Goal: Task Accomplishment & Management: Use online tool/utility

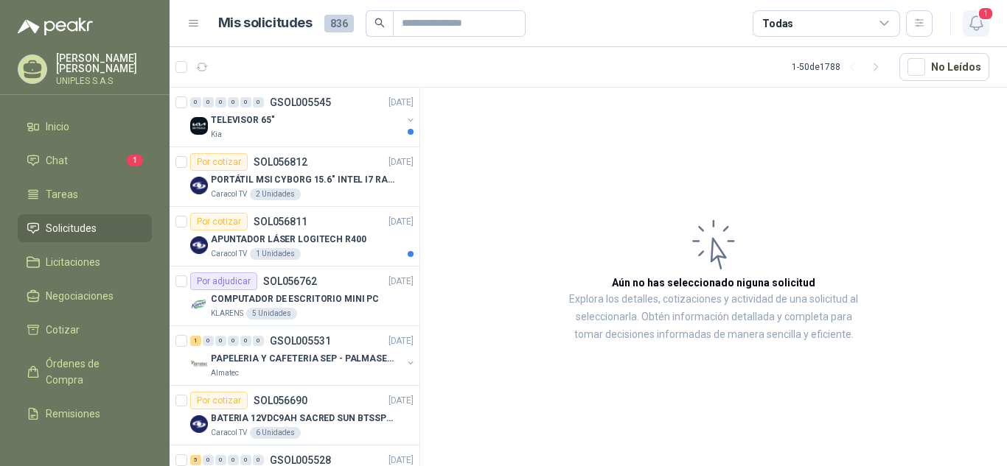
click at [972, 19] on icon "button" at bounding box center [975, 23] width 13 height 14
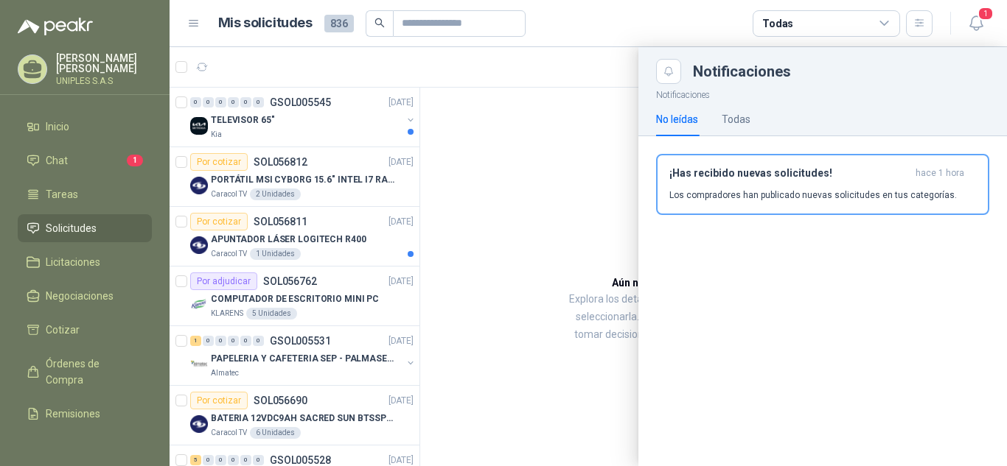
click at [676, 122] on div "No leídas" at bounding box center [677, 119] width 42 height 16
click at [977, 32] on button "1" at bounding box center [975, 23] width 27 height 27
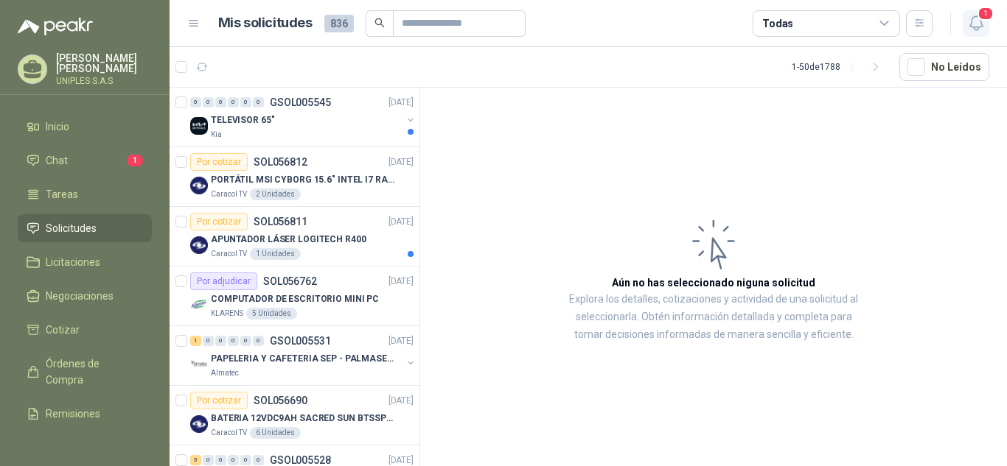
click at [977, 32] on button "1" at bounding box center [975, 23] width 27 height 27
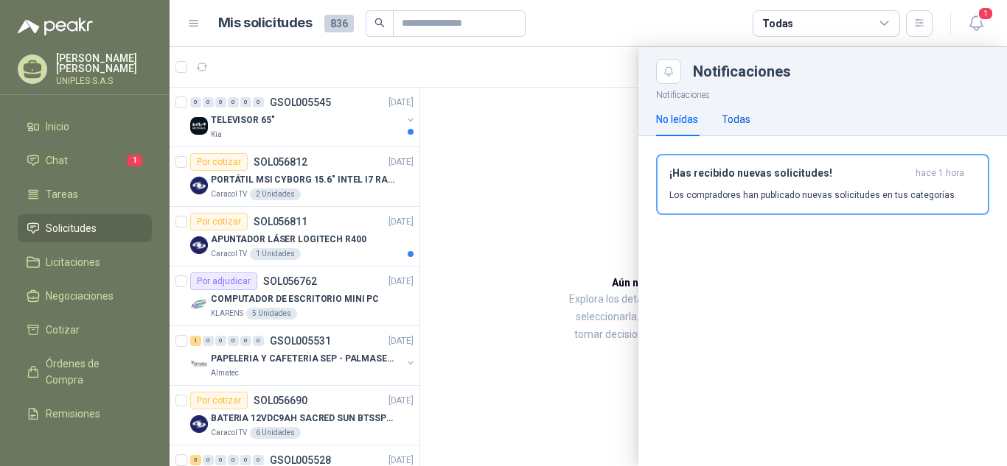
click at [738, 118] on div "Todas" at bounding box center [735, 119] width 29 height 16
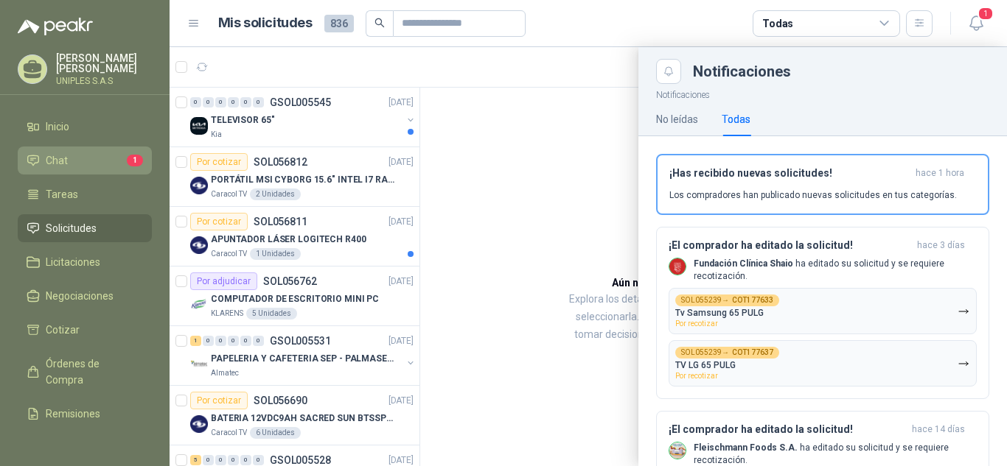
click at [57, 157] on span "Chat" at bounding box center [57, 161] width 22 height 16
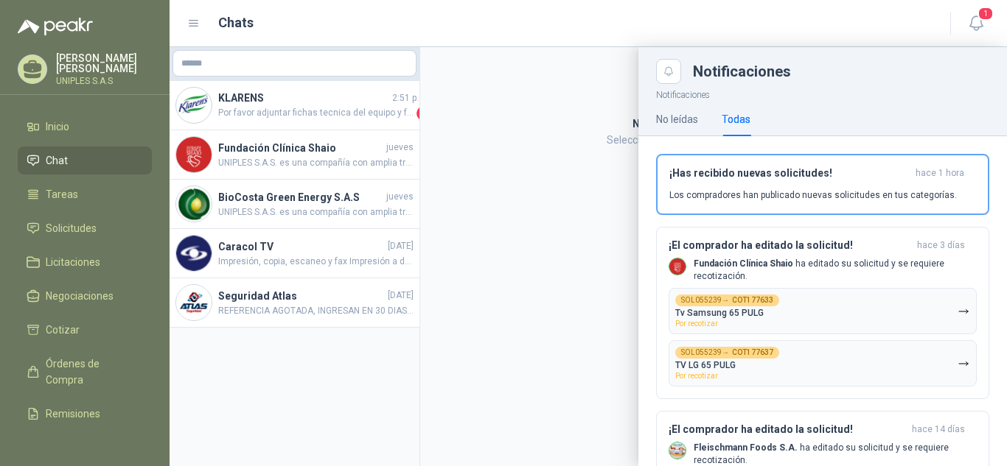
click at [534, 115] on div at bounding box center [587, 256] width 837 height 419
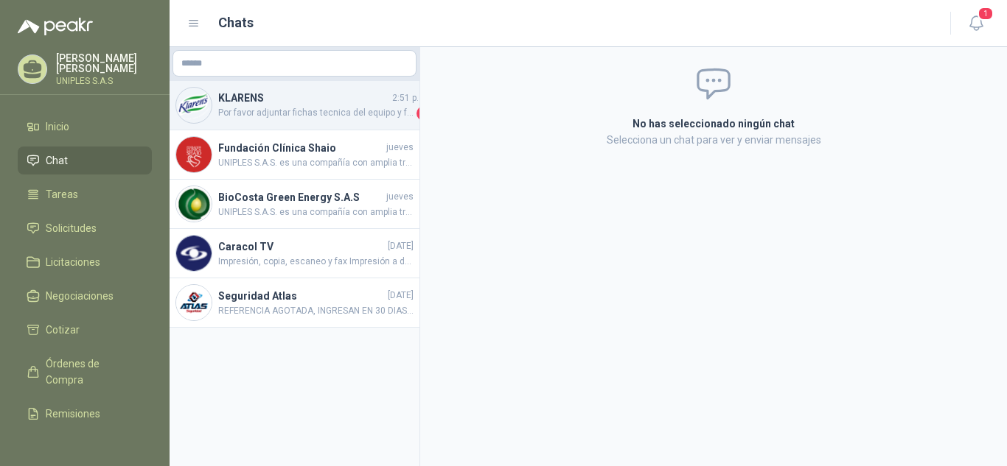
click at [243, 95] on h4 "KLARENS" at bounding box center [303, 98] width 171 height 16
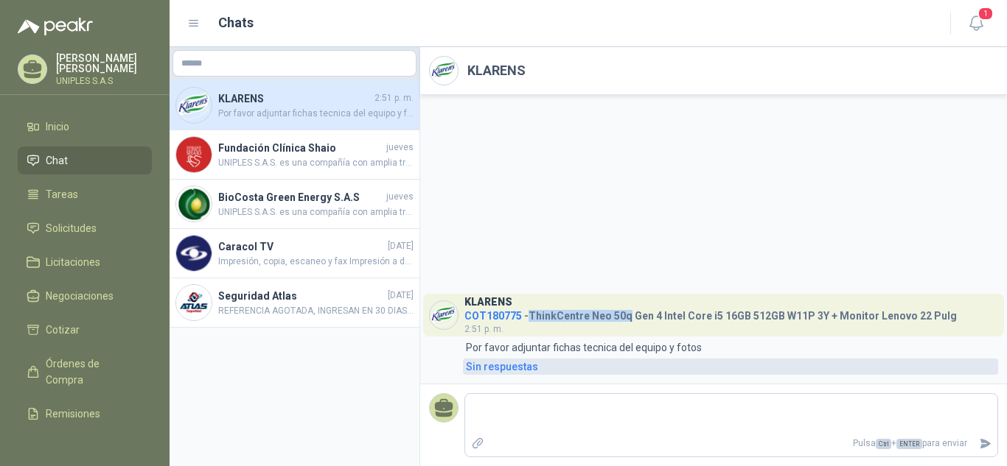
drag, startPoint x: 627, startPoint y: 320, endPoint x: 572, endPoint y: 371, distance: 75.1
click at [529, 315] on h4 "COT180775 - ThinkCentre Neo 50q Gen 4 Intel Core i5 16GB 512GB W11P 3Y + Monito…" at bounding box center [710, 314] width 492 height 14
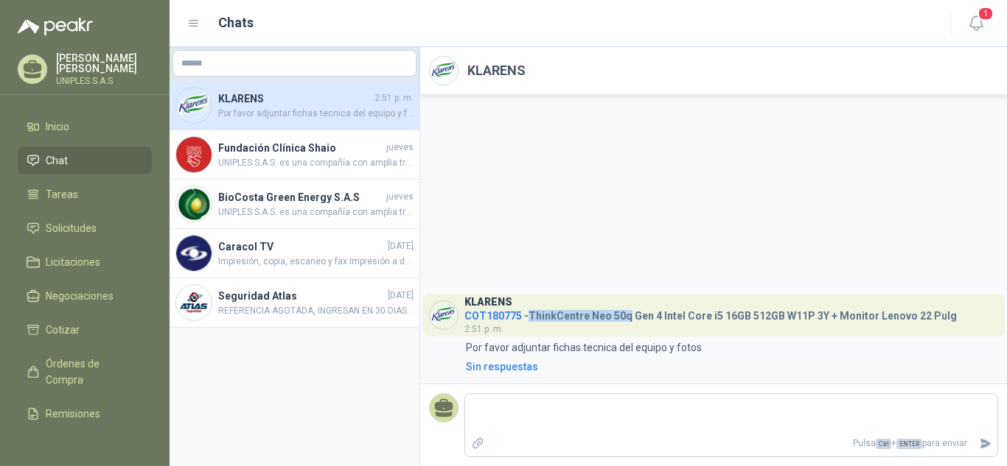
copy h4 "ThinkCentre Neo 50q"
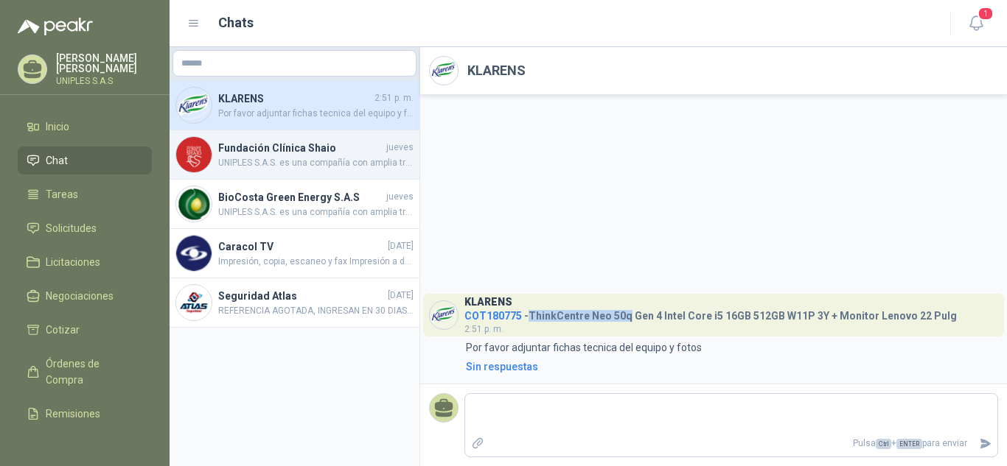
click at [306, 157] on span "UNIPLES S.A.S. es una compañía con amplia trayectoria en el mercado colombiano,…" at bounding box center [315, 163] width 195 height 14
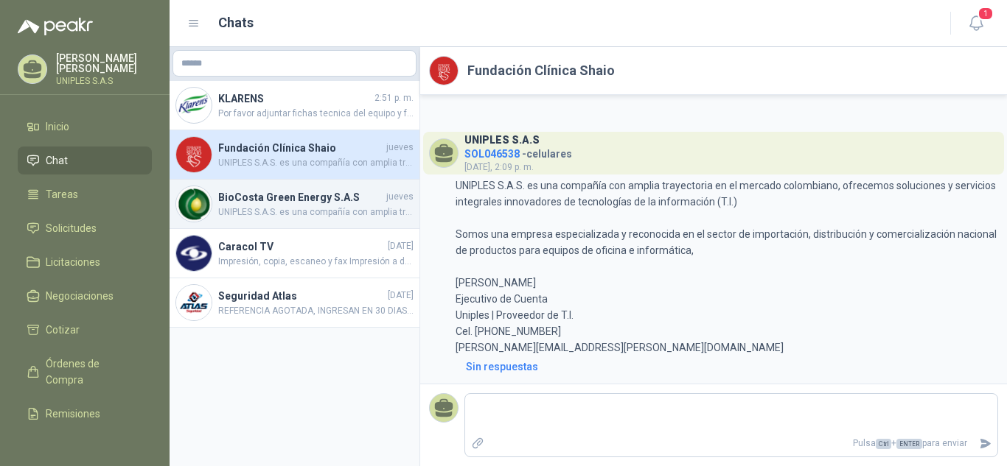
click at [298, 215] on span "UNIPLES S.A.S. es una compañía con amplia trayectoria en el mercado colombiano,…" at bounding box center [315, 213] width 195 height 14
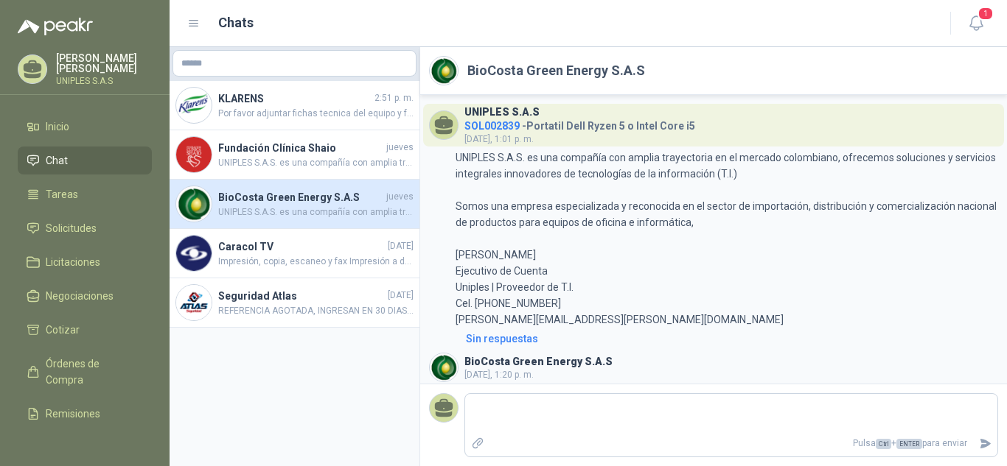
scroll to position [276, 0]
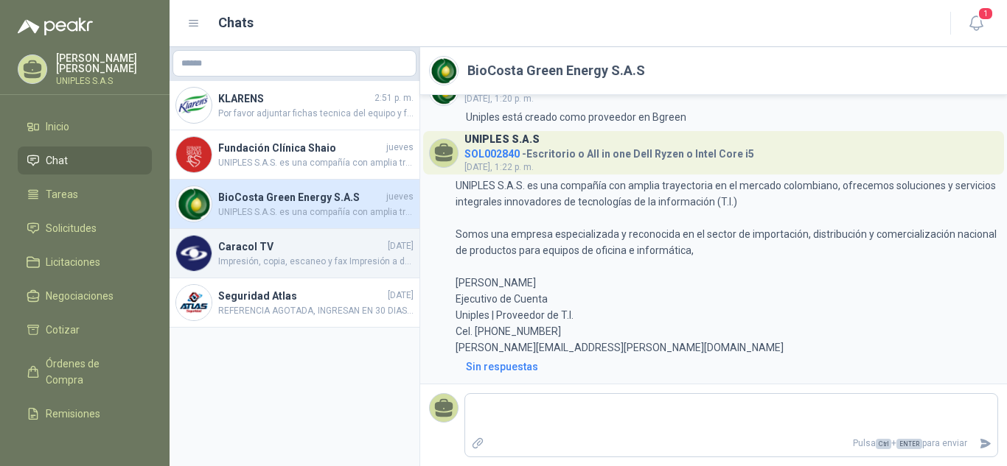
click at [284, 255] on span "Impresión, copia, escaneo y fax Impresión a doble cara automática Escaneo dúple…" at bounding box center [315, 262] width 195 height 14
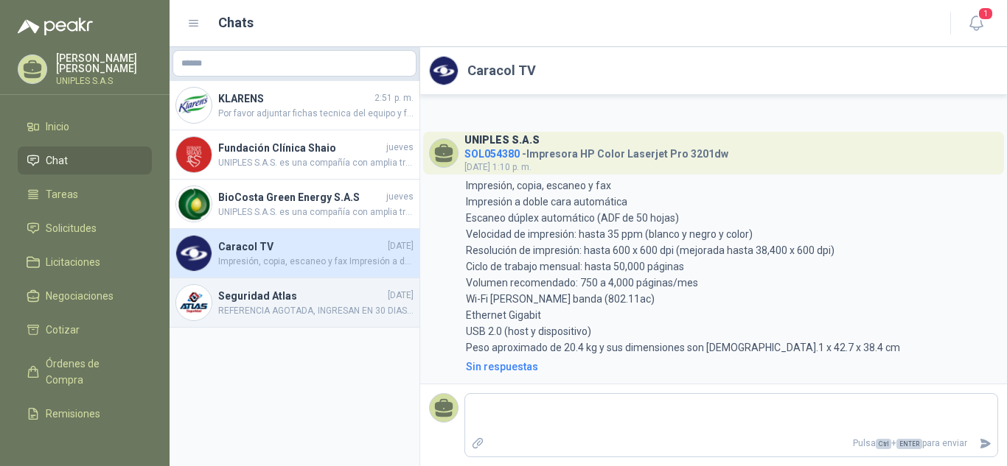
click at [277, 294] on h4 "Seguridad Atlas" at bounding box center [301, 296] width 167 height 16
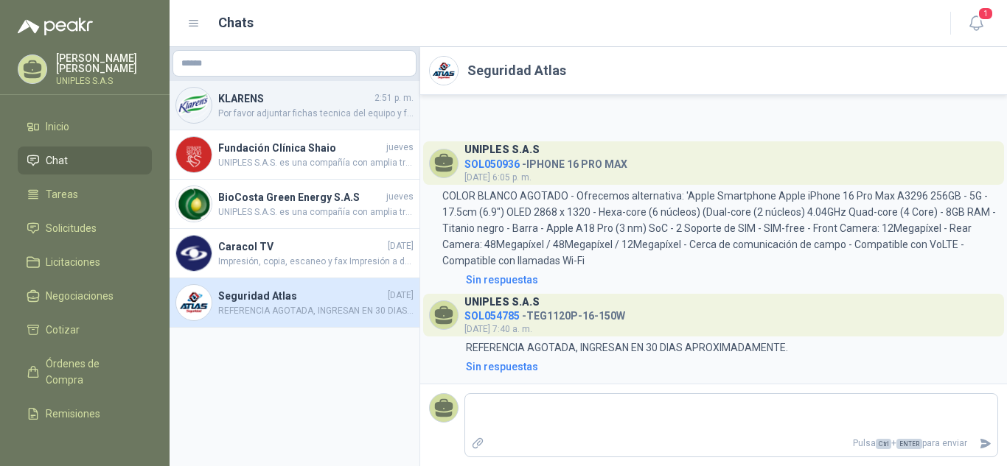
click at [242, 97] on h4 "KLARENS" at bounding box center [294, 99] width 153 height 16
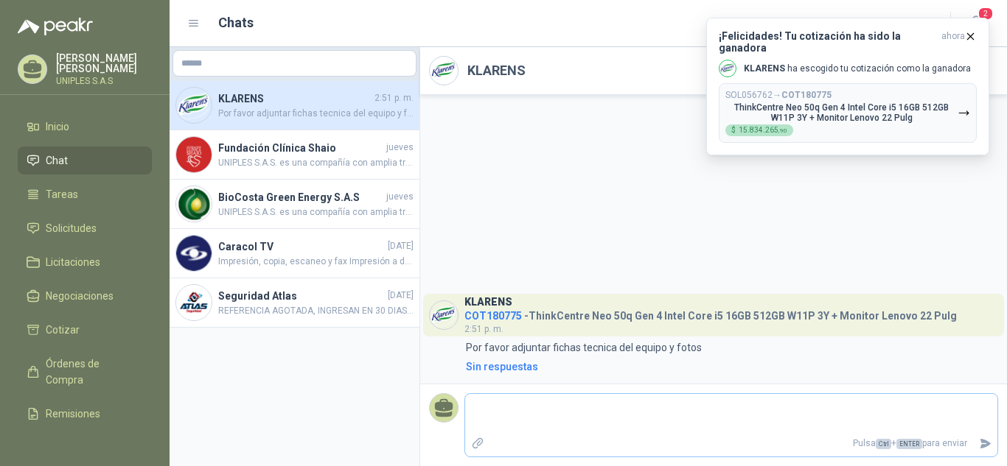
click at [477, 444] on icon "Adjuntar archivos" at bounding box center [477, 443] width 10 height 10
click at [0, 0] on input "file" at bounding box center [0, 0] width 0 height 0
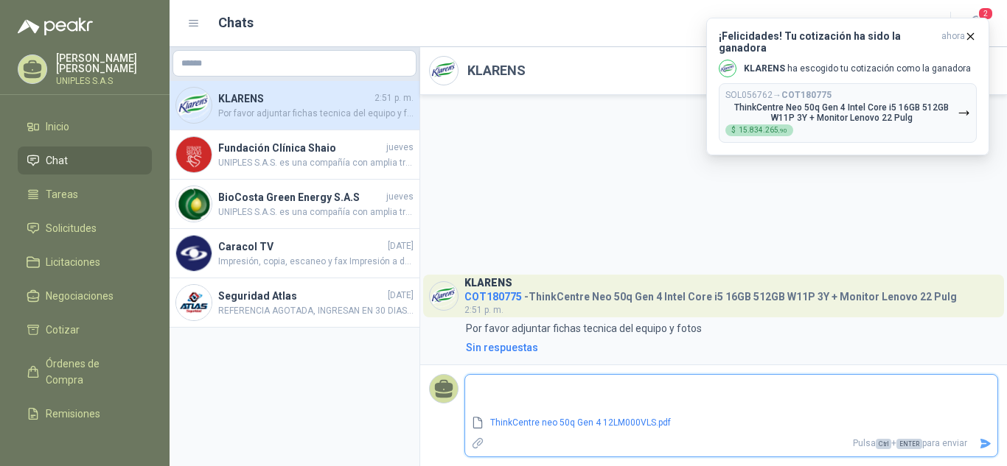
click at [982, 441] on icon "Enviar" at bounding box center [985, 444] width 10 height 10
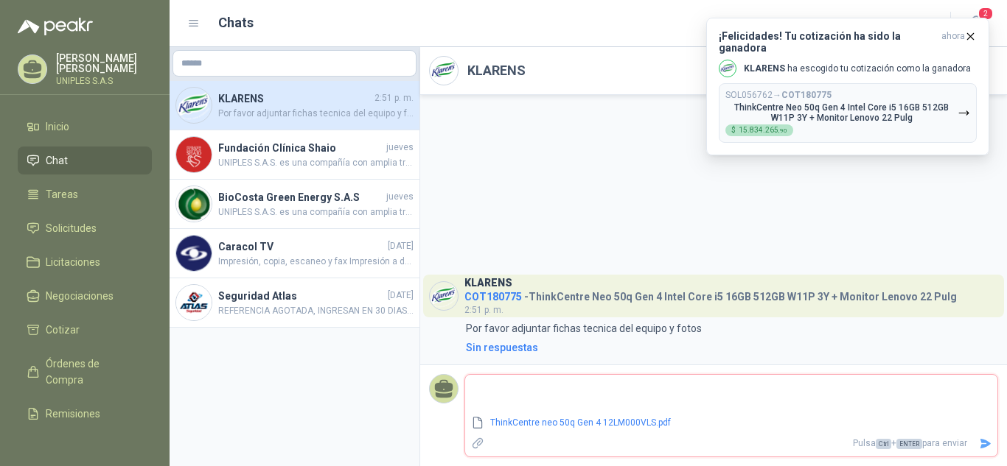
type textarea "*"
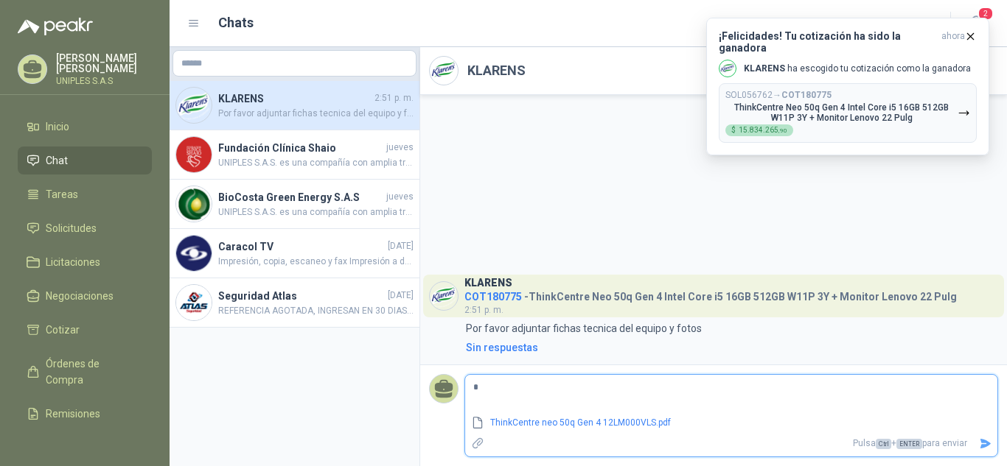
type textarea "**"
type textarea "***"
type textarea "****"
type textarea "*****"
type textarea "******"
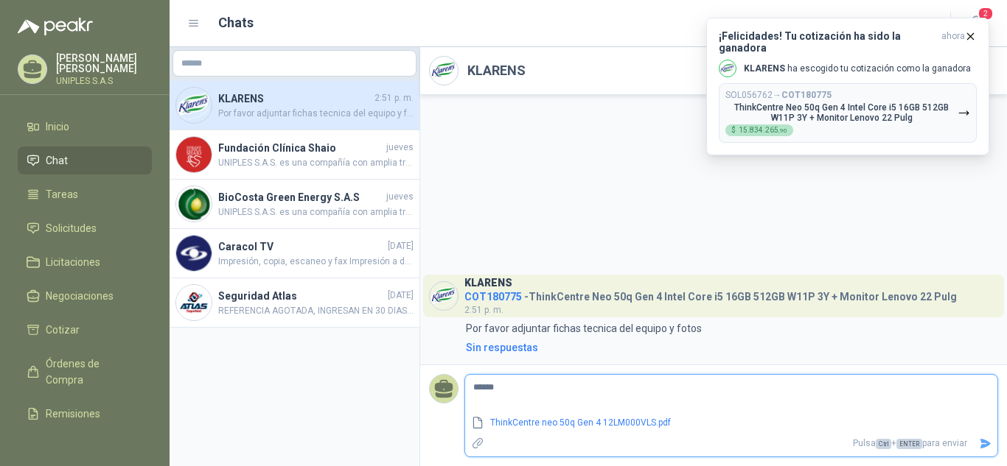
type textarea "******"
type textarea "********"
type textarea "*********"
type textarea "********"
type textarea "*********"
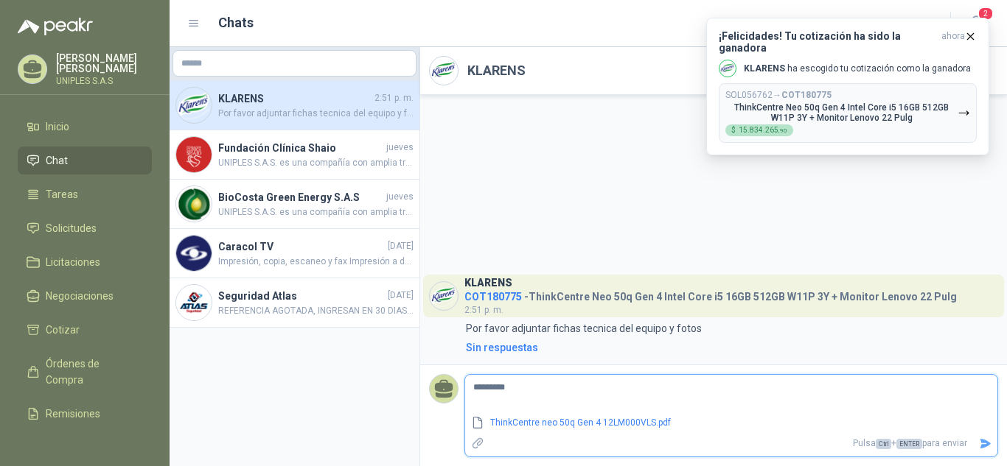
type textarea "**********"
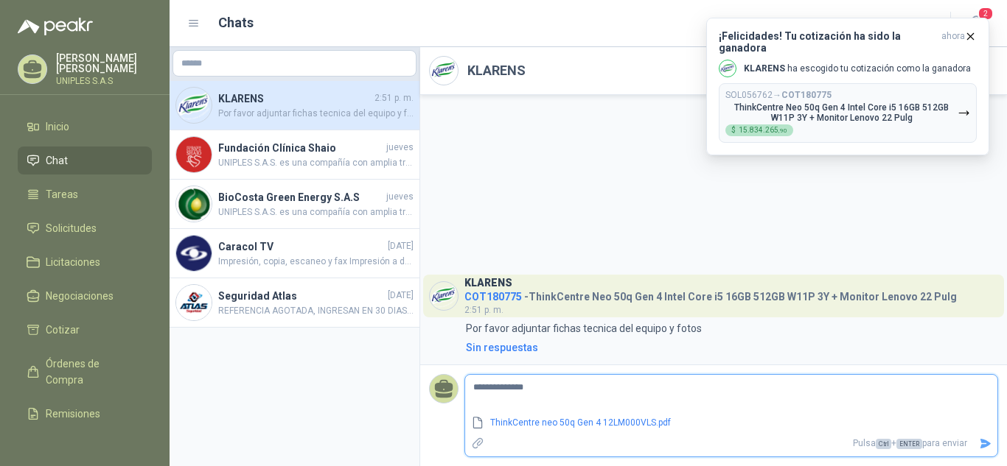
type textarea "**********"
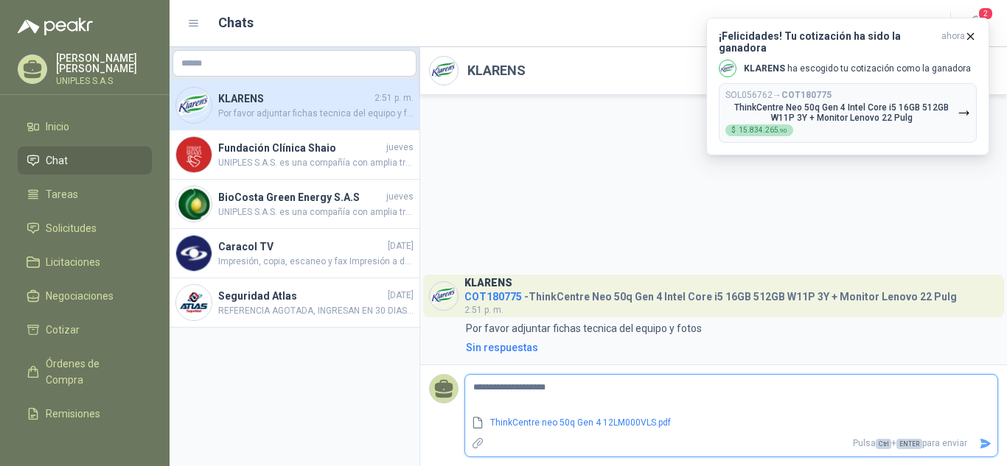
type textarea "**********"
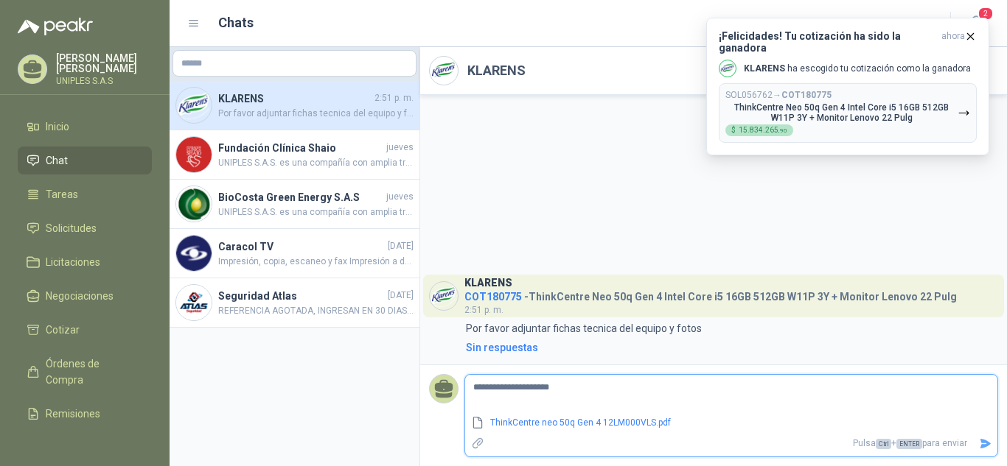
type textarea "**********"
click at [983, 439] on icon "Enviar" at bounding box center [985, 444] width 13 height 13
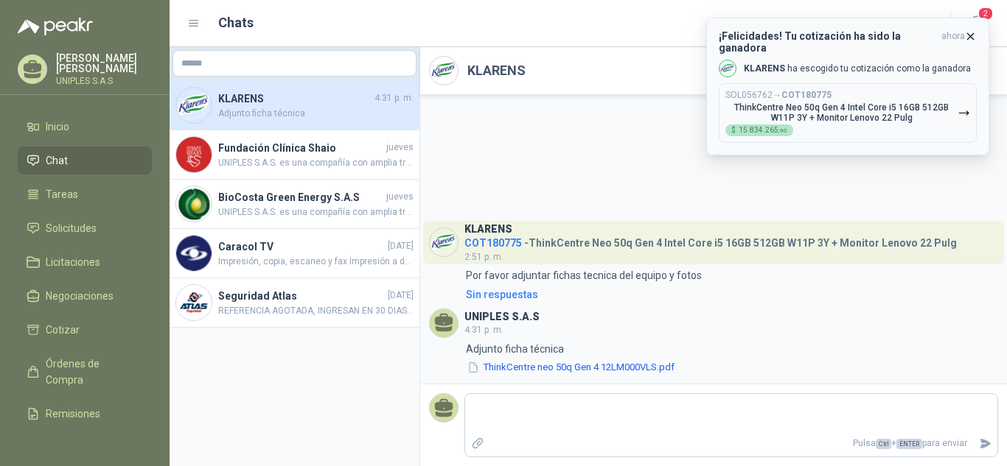
click at [828, 102] on p "ThinkCentre Neo 50q Gen 4 Intel Core i5 16GB 512GB W11P 3Y + Monitor Lenovo 22 …" at bounding box center [841, 112] width 232 height 21
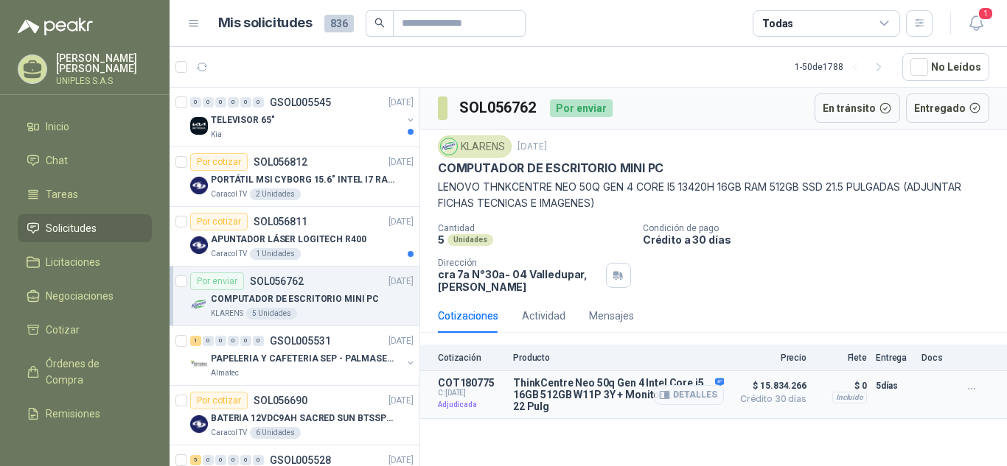
click at [478, 382] on p "COT180775" at bounding box center [471, 383] width 66 height 12
click at [862, 155] on div "KLARENS [DATE]" at bounding box center [713, 147] width 551 height 22
click at [889, 24] on icon at bounding box center [884, 23] width 13 height 13
click at [748, 262] on div "Cantidad 5 Unidades Condición de pago Crédito a 30 días Dirección cra 7a N°30a-…" at bounding box center [713, 258] width 551 height 70
click at [683, 396] on button "Detalles" at bounding box center [688, 395] width 69 height 20
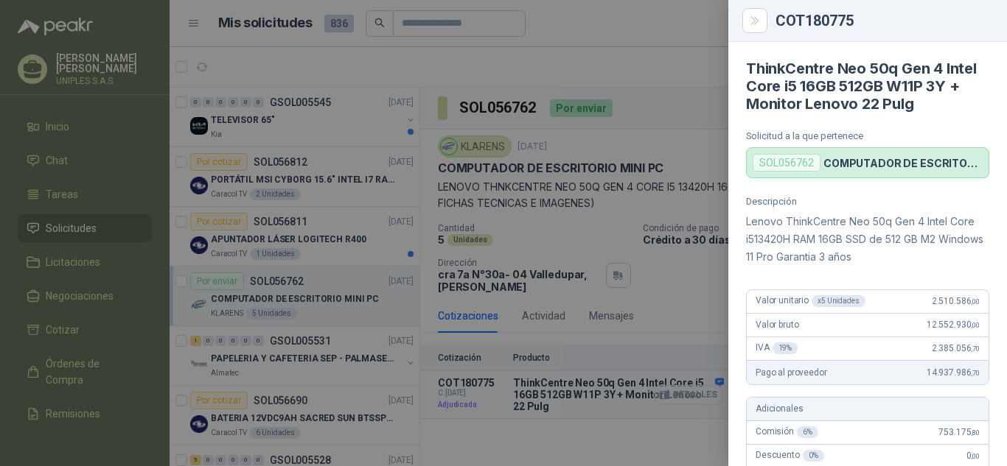
scroll to position [514, 0]
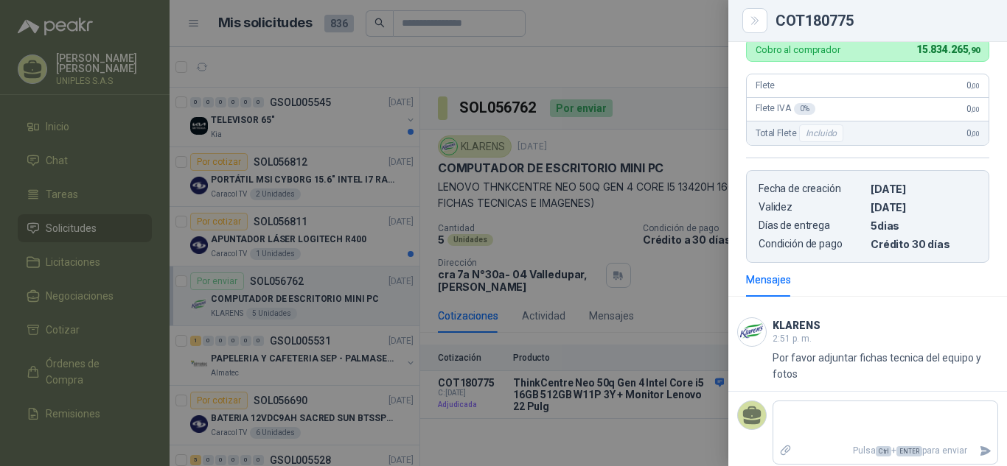
click at [666, 272] on div at bounding box center [503, 233] width 1007 height 466
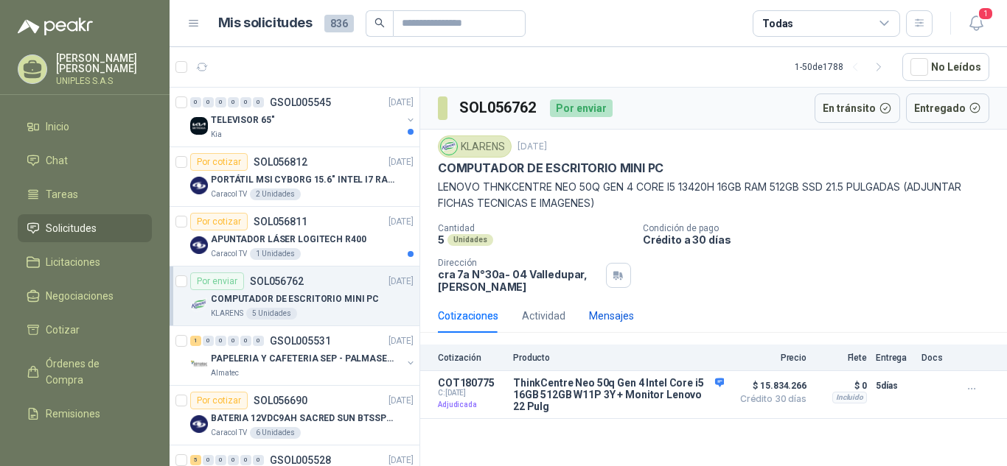
click at [610, 321] on div "Mensajes" at bounding box center [611, 316] width 45 height 16
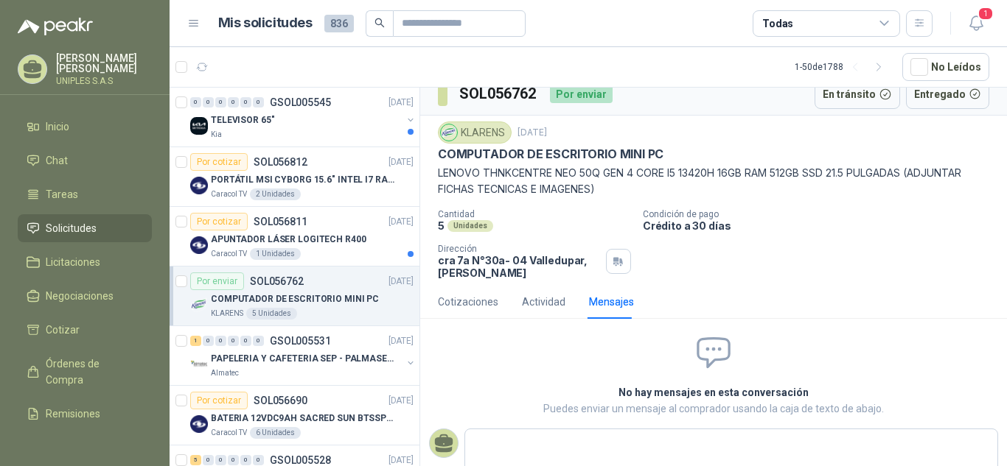
scroll to position [0, 0]
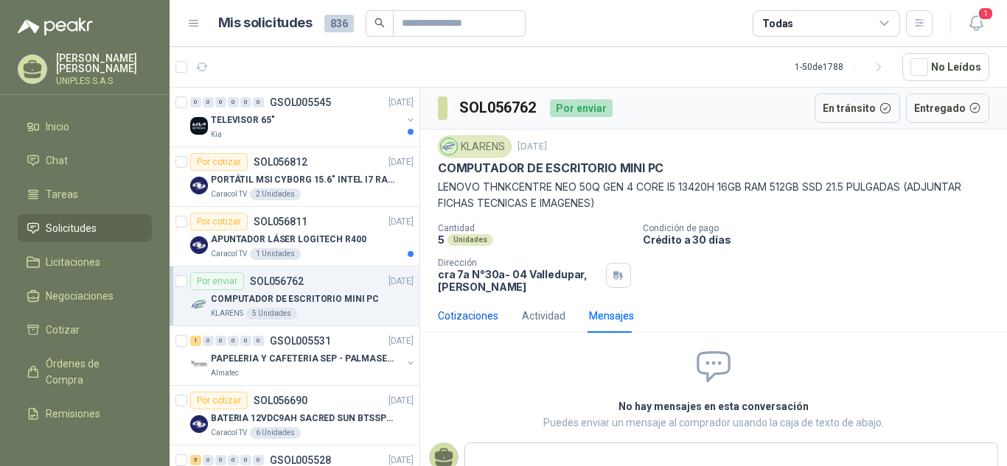
click at [469, 315] on div "Cotizaciones" at bounding box center [468, 316] width 60 height 16
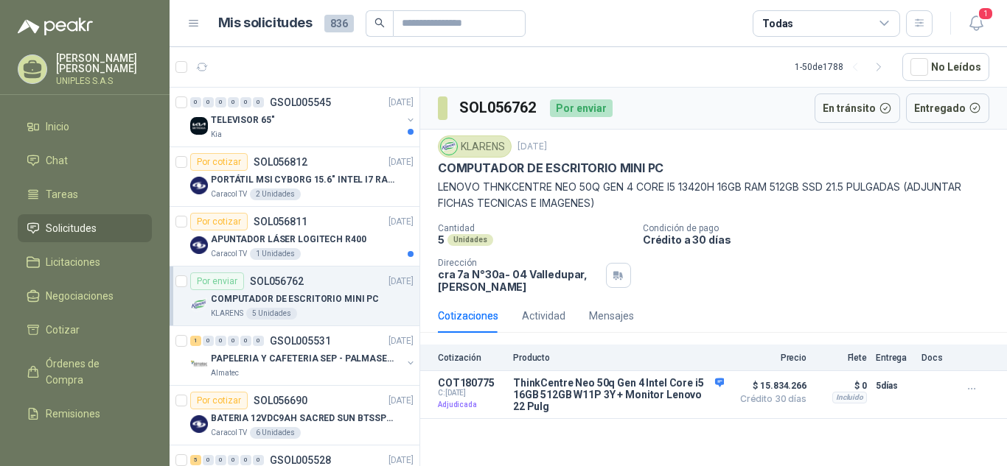
click at [857, 240] on p "Crédito a 30 días" at bounding box center [822, 240] width 358 height 13
click at [848, 108] on button "En tránsito" at bounding box center [856, 108] width 85 height 29
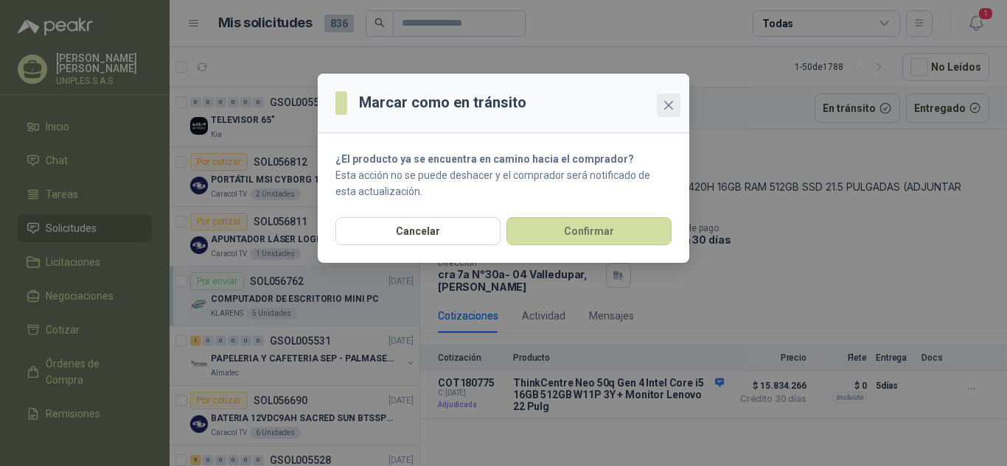
click at [672, 97] on button "Close" at bounding box center [669, 106] width 24 height 24
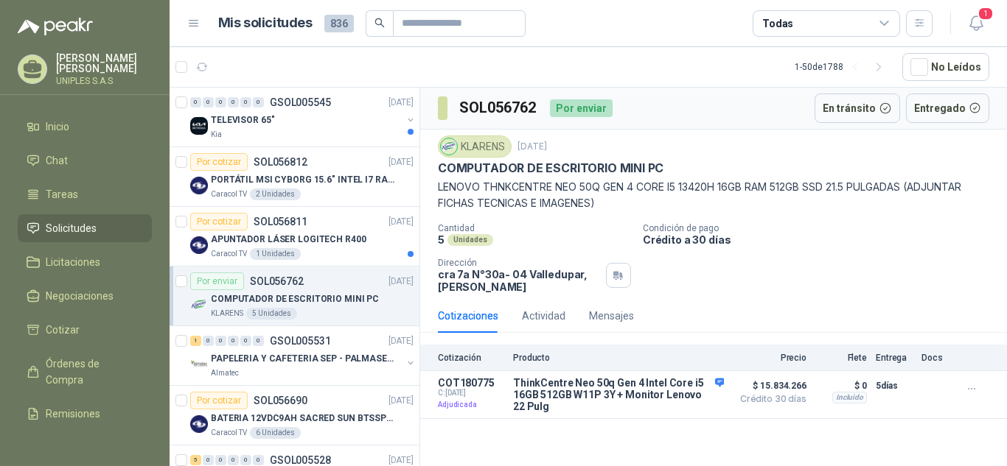
click at [873, 25] on div "Todas" at bounding box center [825, 23] width 147 height 27
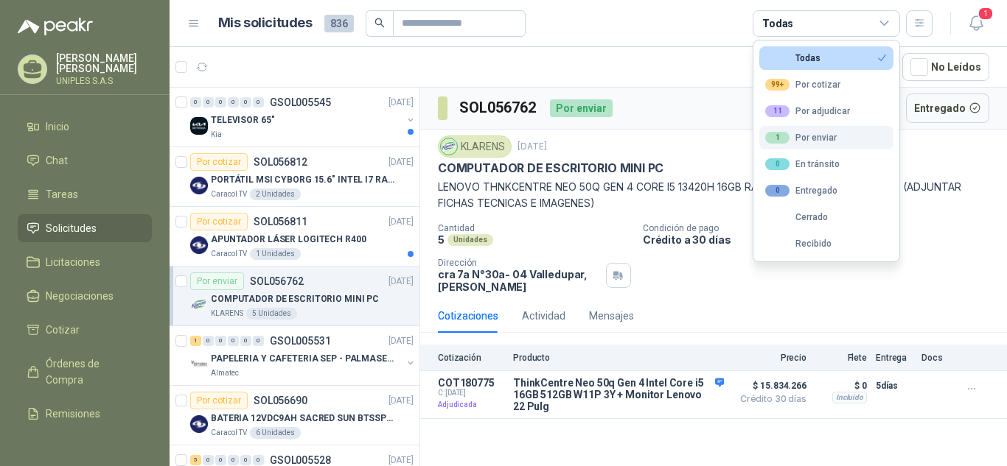
click at [822, 138] on div "1 Por enviar" at bounding box center [800, 138] width 71 height 12
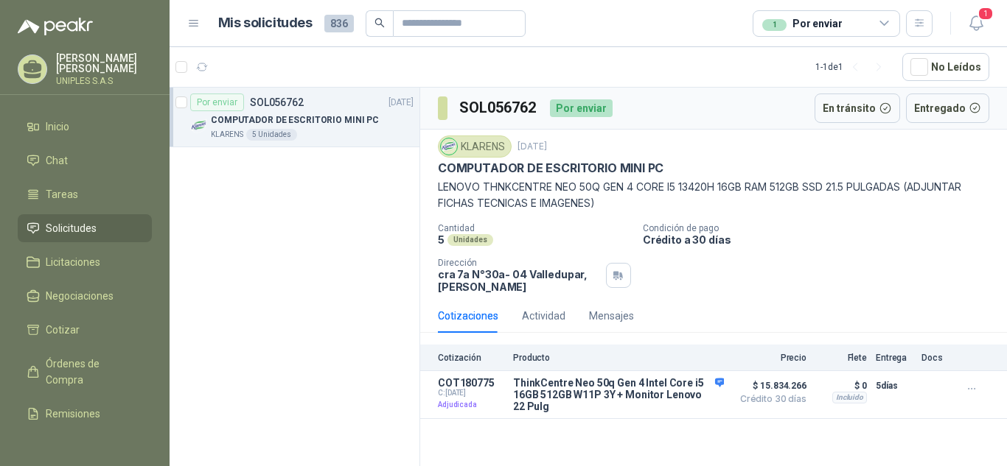
click at [962, 243] on p "Crédito a 30 días" at bounding box center [822, 240] width 358 height 13
click at [977, 21] on icon "button" at bounding box center [976, 23] width 18 height 18
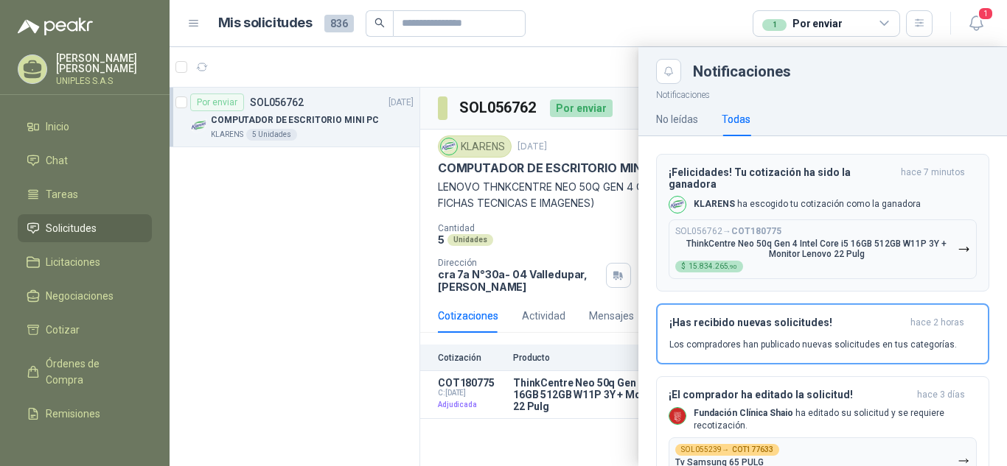
click at [815, 239] on p "ThinkCentre Neo 50q Gen 4 Intel Core i5 16GB 512GB W11P 3Y + Monitor Lenovo 22 …" at bounding box center [816, 249] width 282 height 21
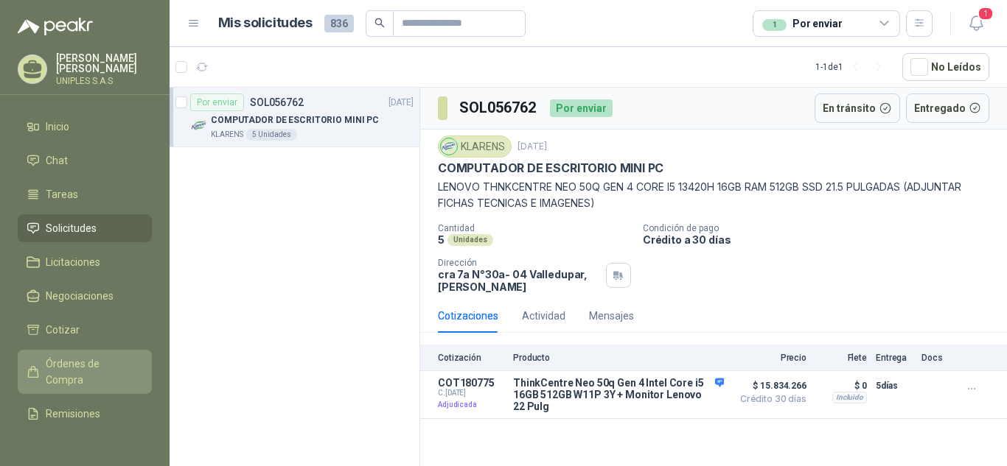
click at [69, 371] on span "Órdenes de Compra" at bounding box center [92, 372] width 92 height 32
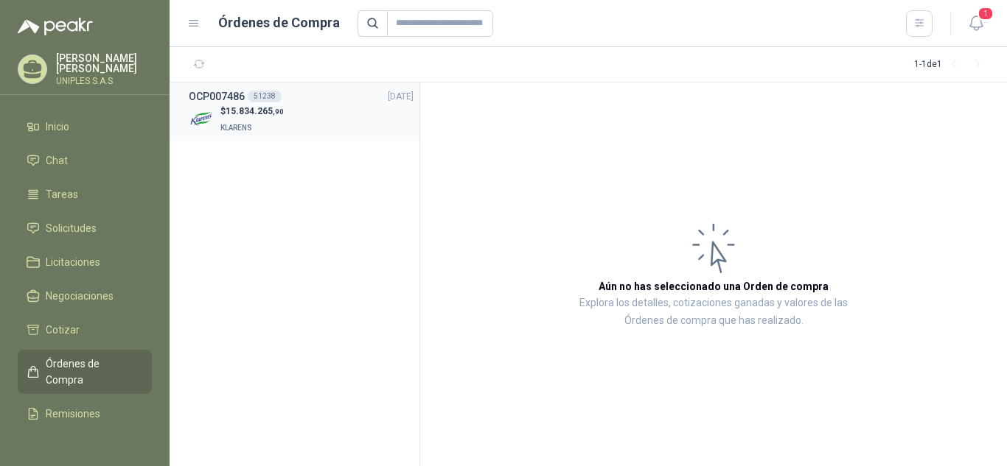
click at [262, 95] on div "51238" at bounding box center [265, 97] width 34 height 12
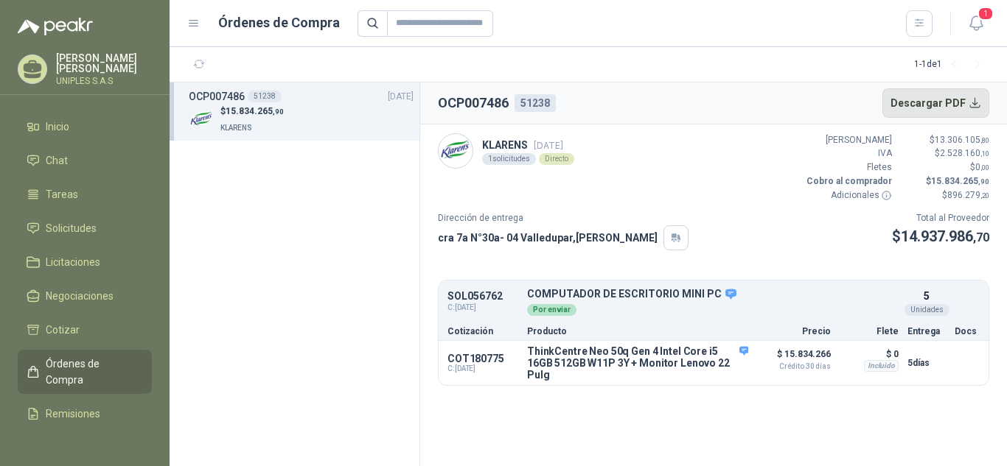
click at [956, 99] on button "Descargar PDF" at bounding box center [936, 102] width 108 height 29
click at [976, 21] on icon "button" at bounding box center [976, 23] width 18 height 18
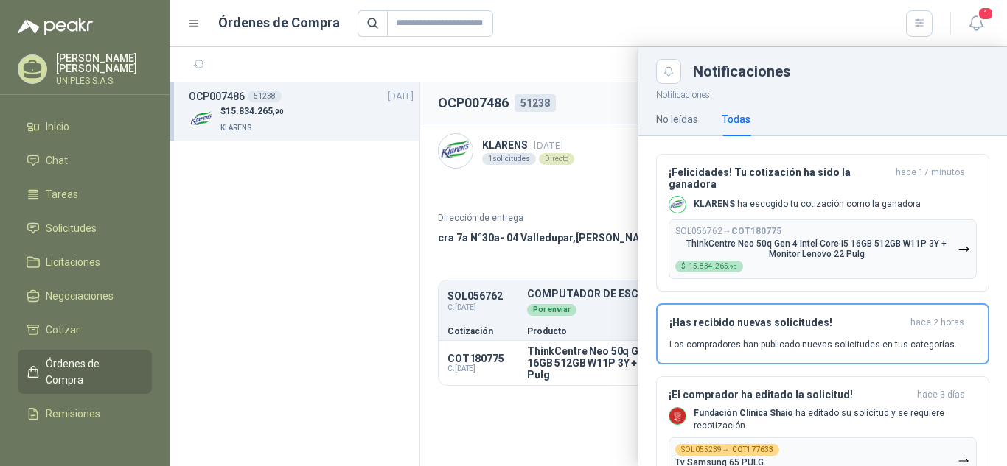
click at [327, 248] on div at bounding box center [587, 256] width 837 height 419
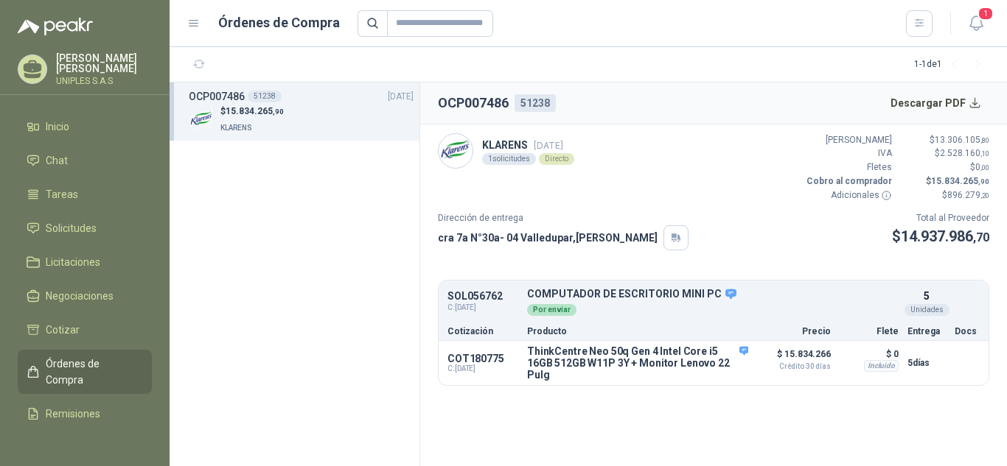
drag, startPoint x: 99, startPoint y: 24, endPoint x: 53, endPoint y: 24, distance: 46.4
click at [53, 24] on div at bounding box center [84, 17] width 169 height 35
click at [53, 24] on img at bounding box center [55, 27] width 75 height 18
click at [700, 151] on div "KLARENS [DATE] 1 solicitudes Directo Valor Bruto $ 13.306.105 ,80 IVA $ 2.528.1…" at bounding box center [713, 167] width 551 height 69
click at [66, 224] on span "Solicitudes" at bounding box center [71, 228] width 51 height 16
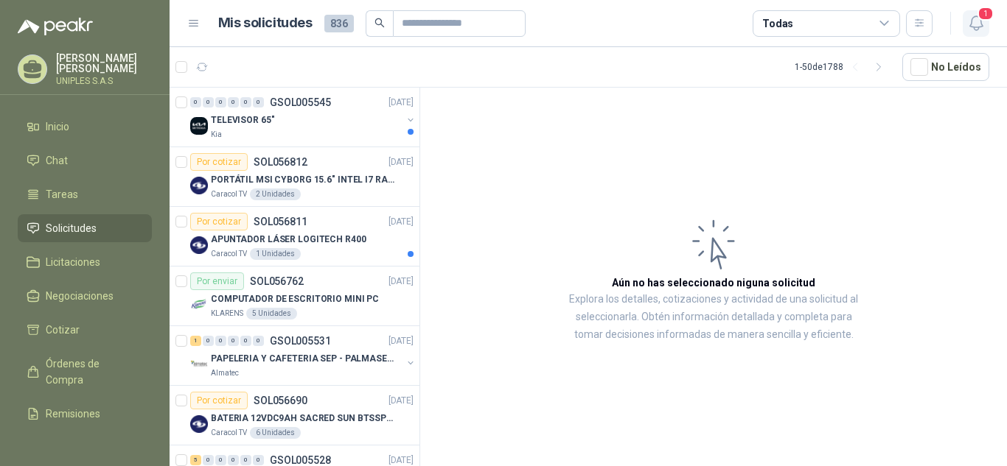
click at [979, 21] on span "1" at bounding box center [985, 14] width 16 height 14
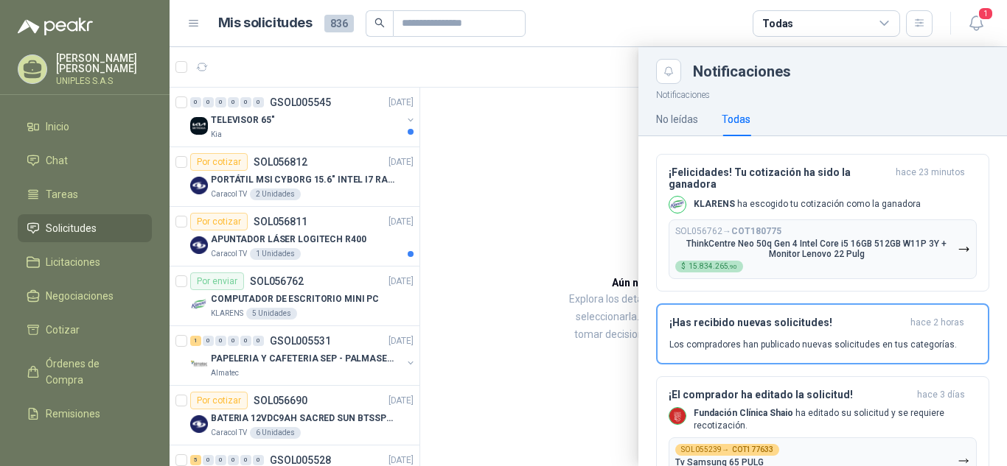
click at [502, 164] on div at bounding box center [587, 256] width 837 height 419
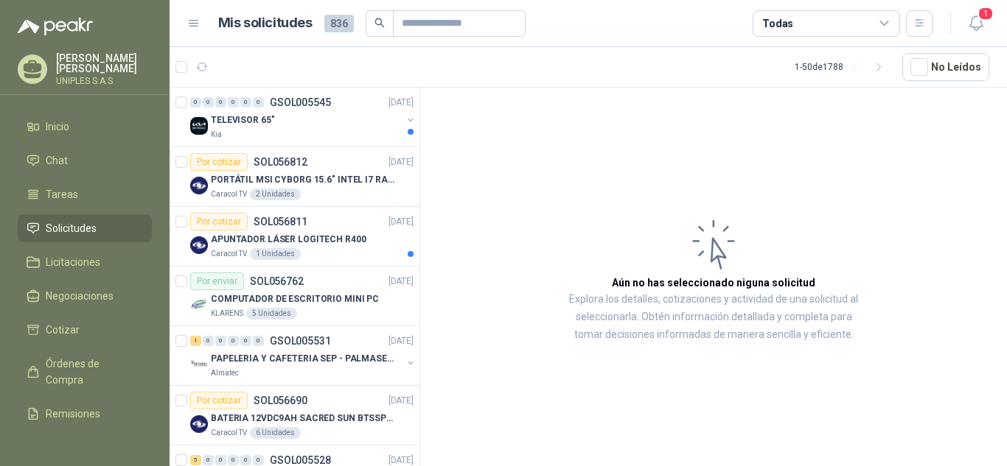
click at [884, 24] on icon at bounding box center [884, 23] width 8 height 4
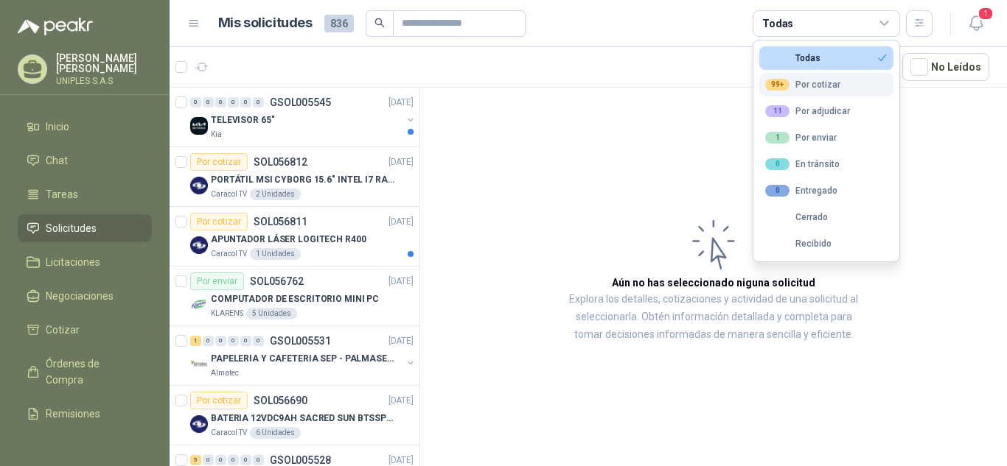
click at [820, 82] on div "99+ Por cotizar" at bounding box center [802, 85] width 75 height 12
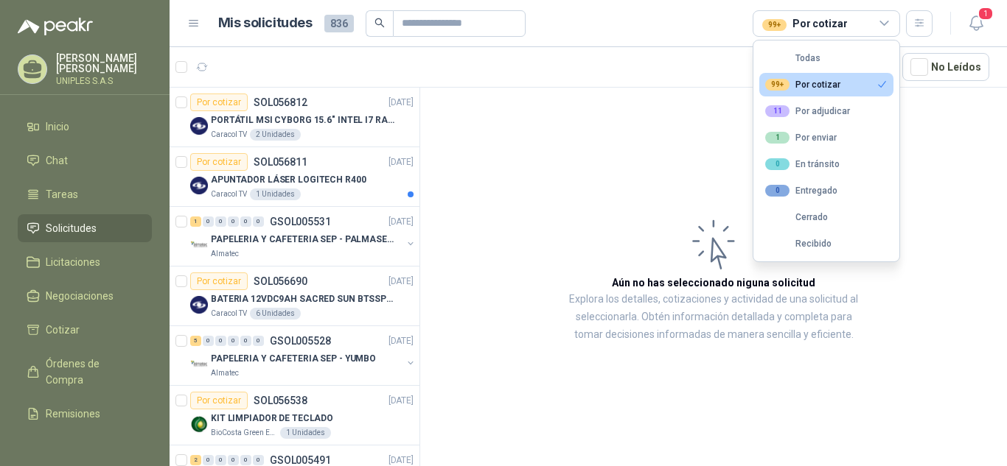
click at [961, 155] on article "Aún no has seleccionado niguna solicitud Explora los detalles, cotizaciones y a…" at bounding box center [713, 280] width 587 height 384
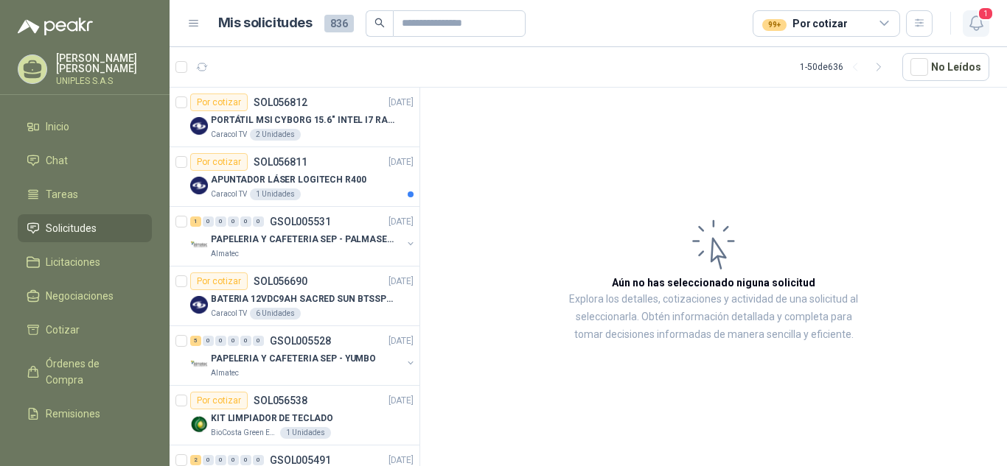
click at [979, 17] on span "1" at bounding box center [985, 14] width 16 height 14
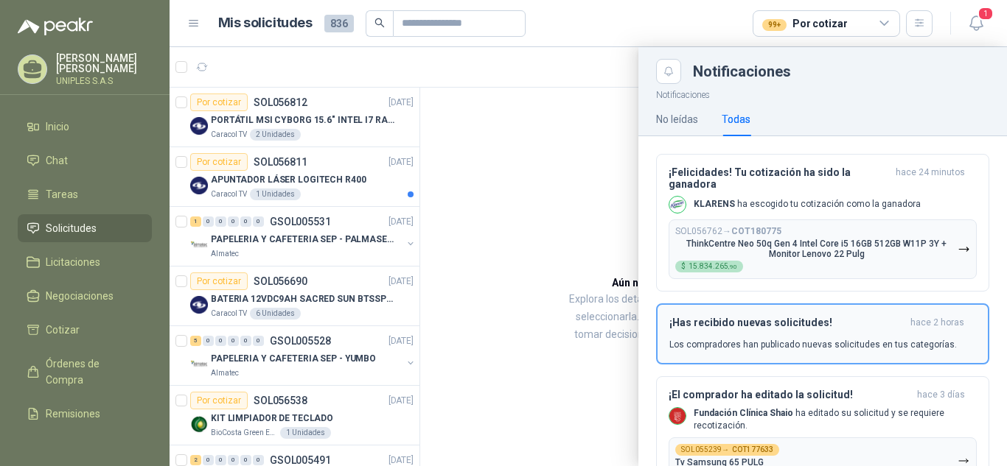
click at [768, 347] on p "Los compradores han publicado nuevas solicitudes en tus categorías." at bounding box center [812, 344] width 287 height 13
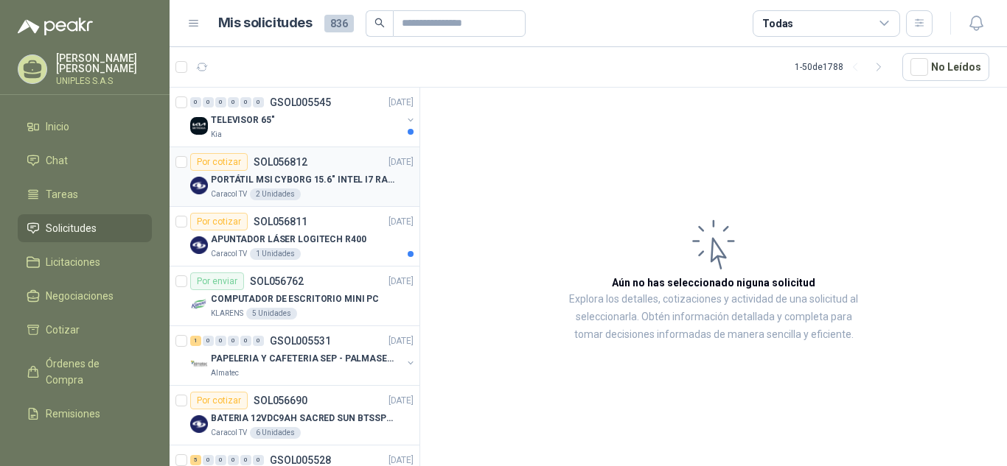
click at [279, 161] on p "SOL056812" at bounding box center [280, 162] width 54 height 10
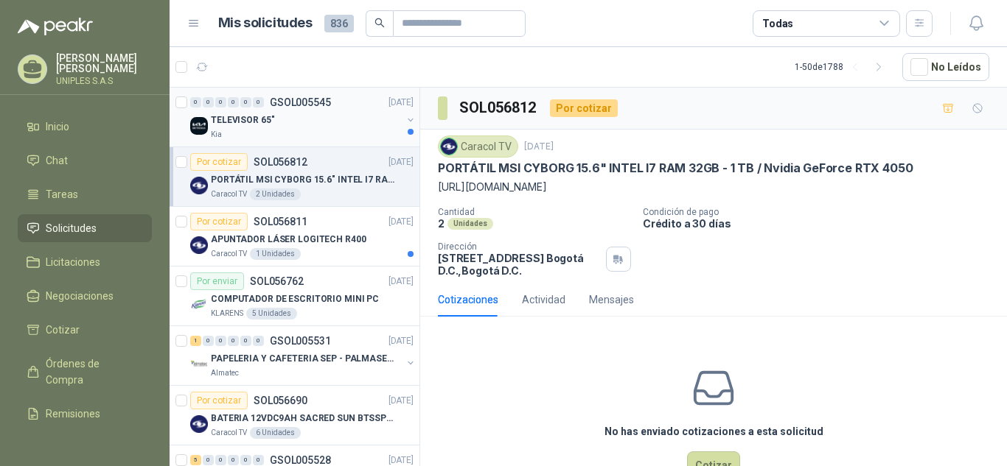
click at [240, 125] on p "TELEVISOR 65"" at bounding box center [242, 120] width 63 height 14
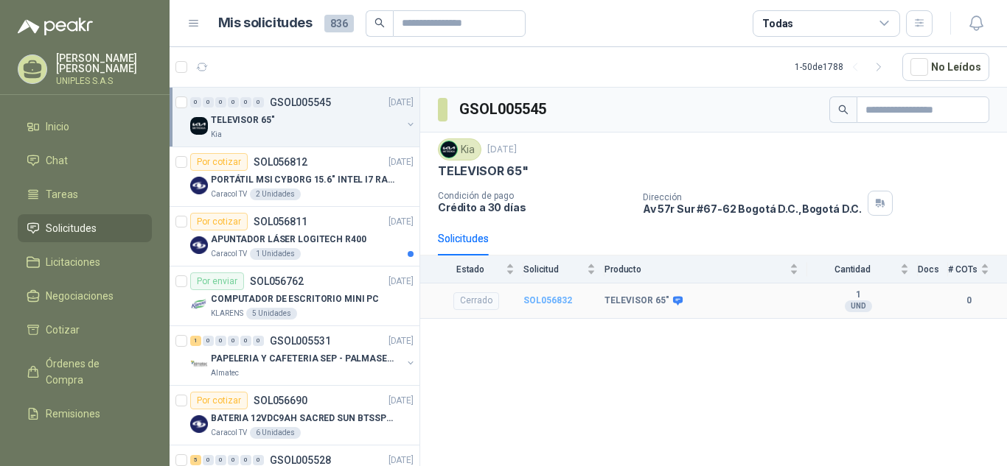
click at [545, 299] on b "SOL056832" at bounding box center [547, 300] width 49 height 10
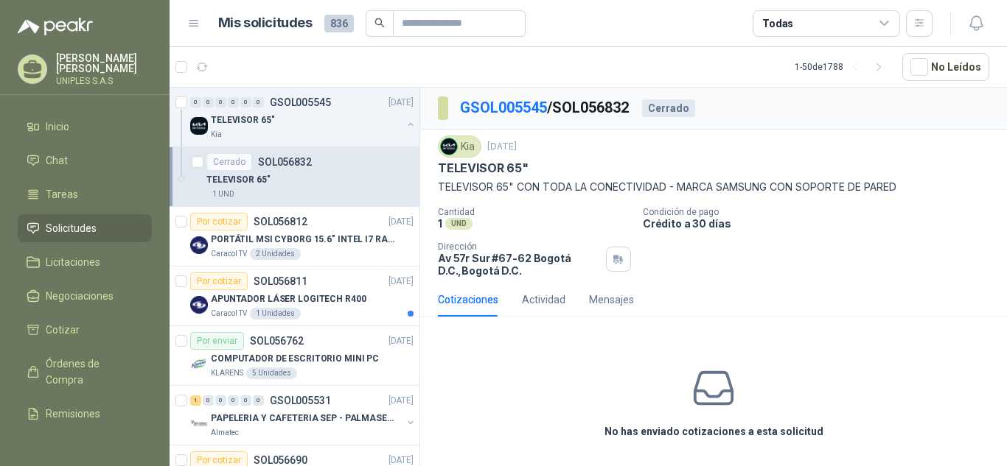
click at [833, 270] on div "Cantidad 1 UND Condición de pago Crédito a 30 días Dirección [STREET_ADDRESS] …" at bounding box center [713, 242] width 551 height 70
click at [883, 22] on icon at bounding box center [884, 23] width 13 height 13
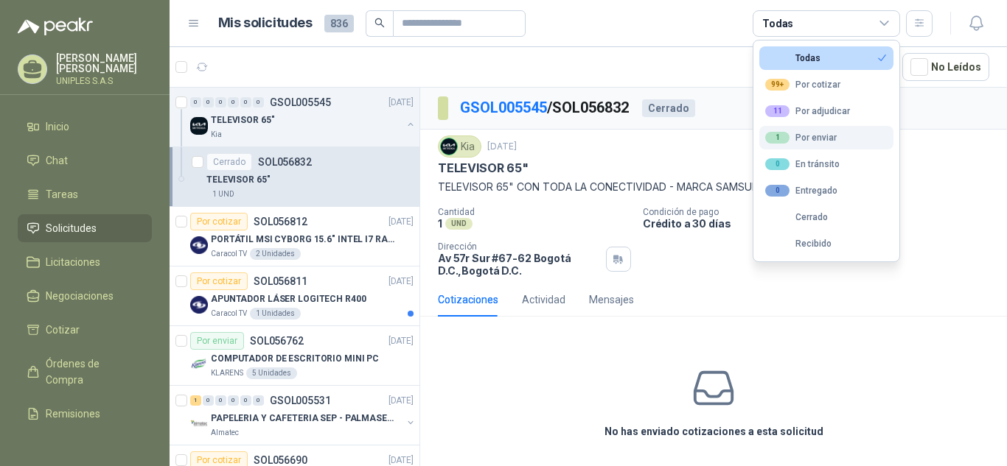
click at [805, 136] on div "1 Por enviar" at bounding box center [800, 138] width 71 height 12
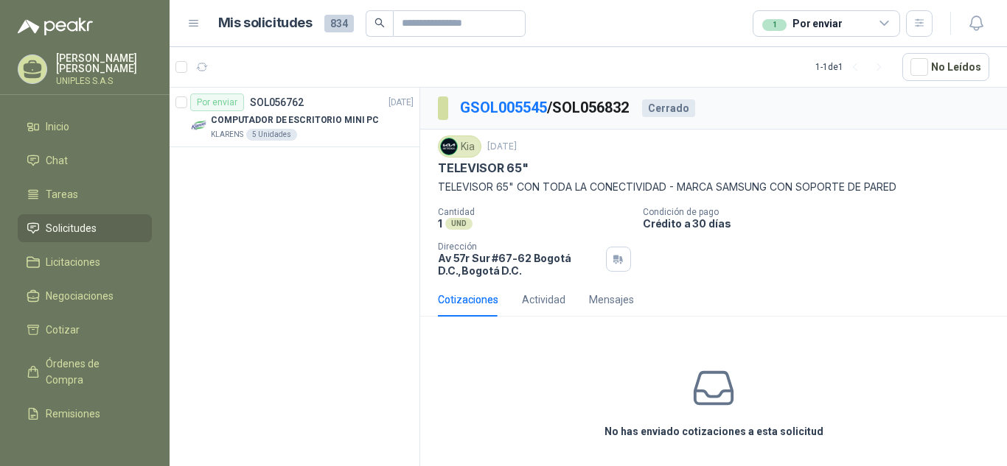
click at [973, 228] on p "Crédito a 30 días" at bounding box center [822, 223] width 358 height 13
click at [279, 100] on p "SOL056762" at bounding box center [277, 102] width 54 height 10
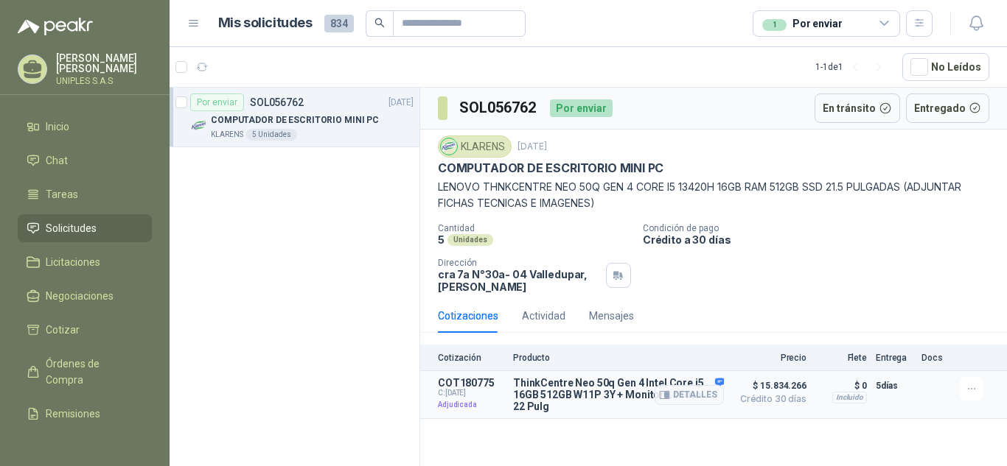
click at [458, 390] on span "C: [DATE]" at bounding box center [471, 393] width 66 height 9
click at [456, 387] on p "COT180775" at bounding box center [471, 383] width 66 height 12
click at [500, 108] on h3 "SOL056762" at bounding box center [498, 108] width 79 height 23
drag, startPoint x: 635, startPoint y: 186, endPoint x: 483, endPoint y: 194, distance: 152.7
click at [483, 194] on p "LENOVO THNKCENTRE NEO 50Q GEN 4 CORE I5 13420H 16GB RAM 512GB SSD 21.5 PULGADAS…" at bounding box center [713, 195] width 551 height 32
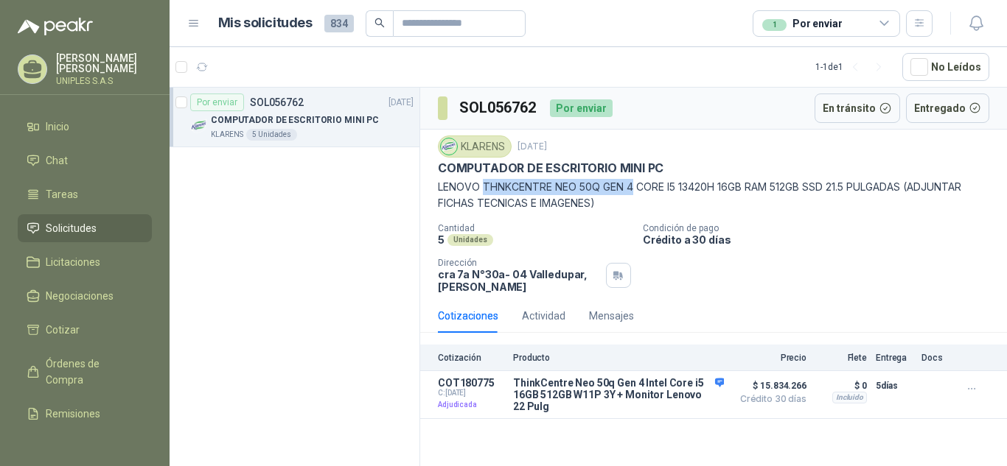
copy p "THNKCENTRE NEO 50Q GEN 4"
click at [66, 125] on span "Inicio" at bounding box center [58, 127] width 24 height 16
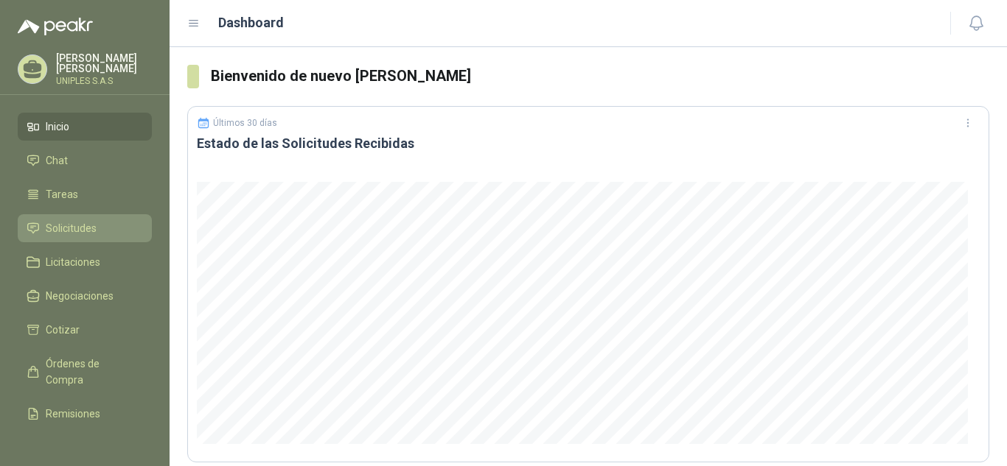
click at [63, 221] on span "Solicitudes" at bounding box center [71, 228] width 51 height 16
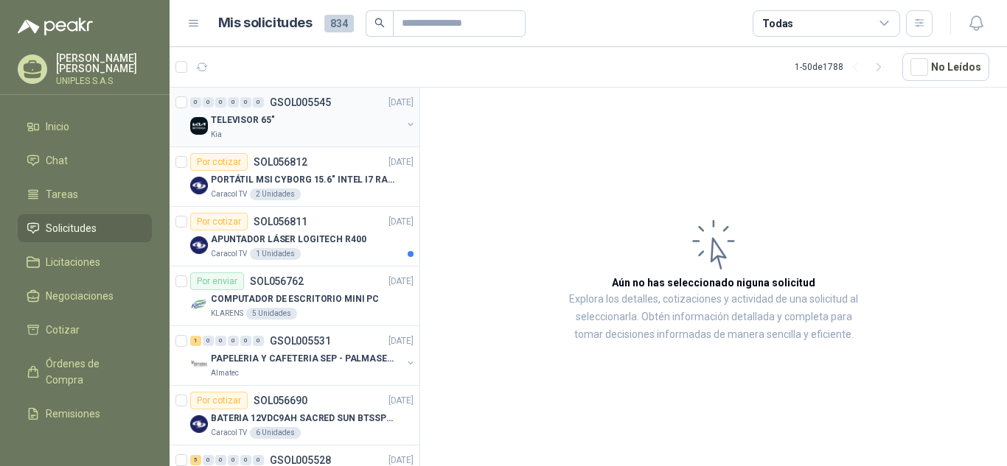
click at [309, 102] on p "GSOL005545" at bounding box center [300, 102] width 61 height 10
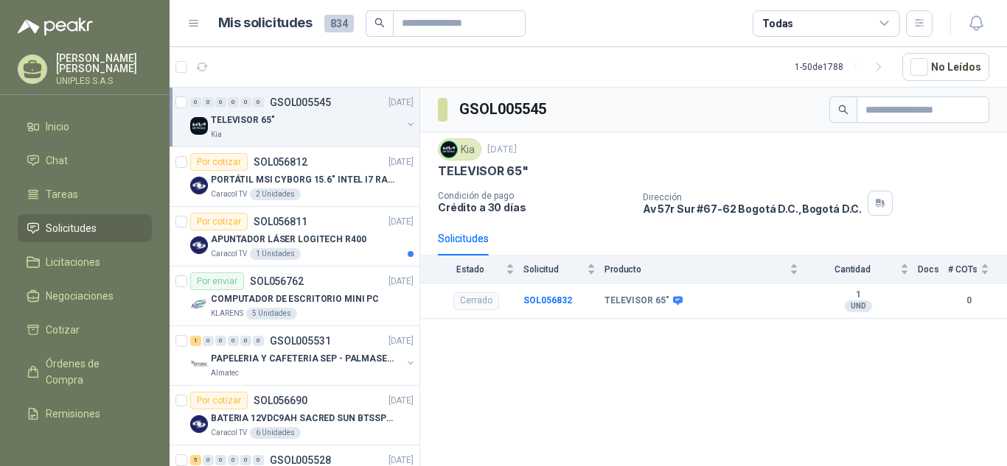
click at [306, 108] on p "GSOL005545" at bounding box center [300, 102] width 61 height 10
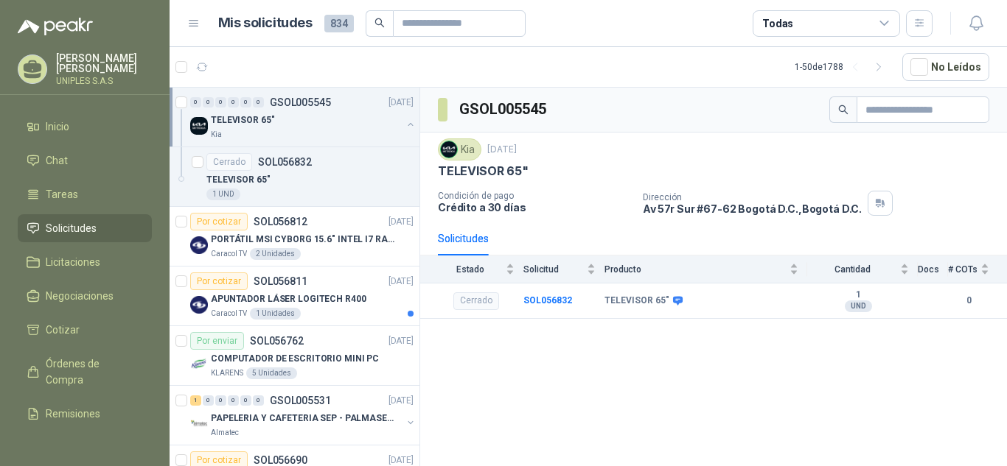
click at [304, 94] on div "0 0 0 0 0 0 GSOL005545 [DATE]" at bounding box center [303, 103] width 226 height 18
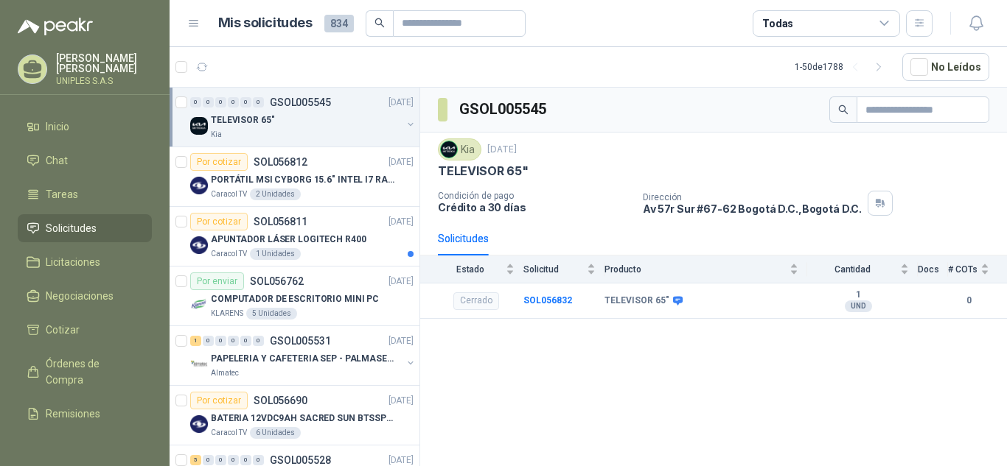
click at [304, 94] on div "0 0 0 0 0 0 GSOL005545 [DATE]" at bounding box center [303, 103] width 226 height 18
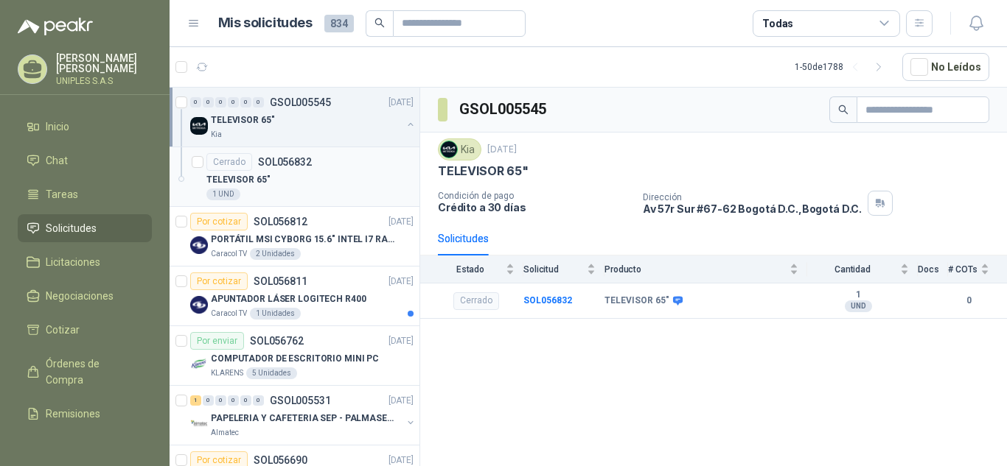
click at [282, 158] on p "SOL056832" at bounding box center [285, 162] width 54 height 10
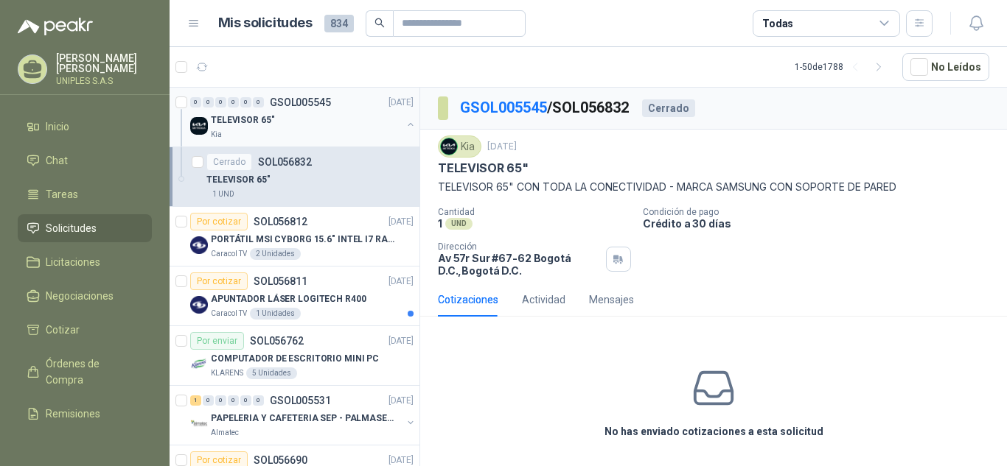
click at [298, 100] on p "GSOL005545" at bounding box center [300, 102] width 61 height 10
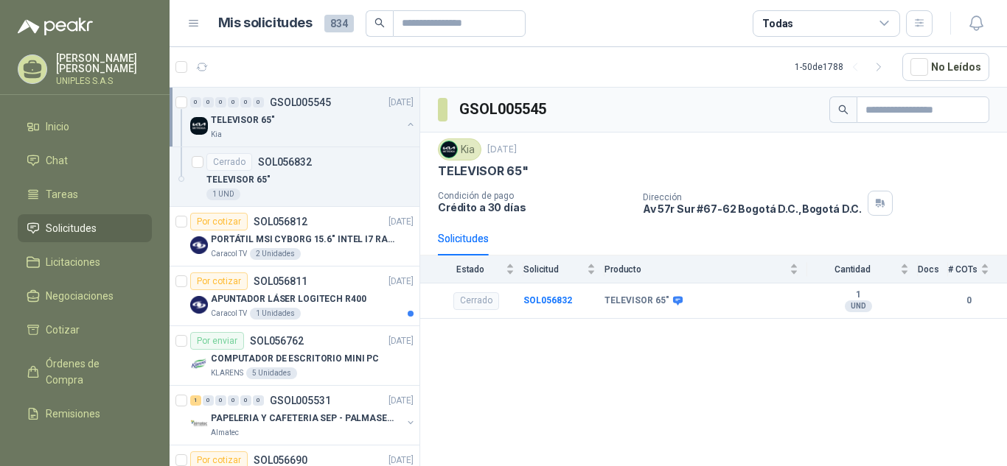
click at [638, 60] on article "1 - 50 de 1788 No Leídos" at bounding box center [587, 67] width 837 height 40
click at [284, 219] on p "SOL056812" at bounding box center [280, 222] width 54 height 10
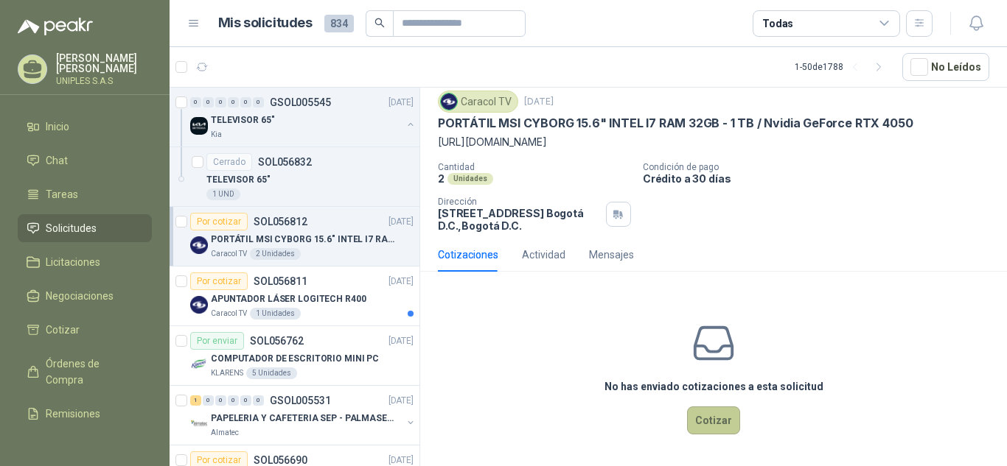
click at [716, 423] on button "Cotizar" at bounding box center [713, 421] width 53 height 28
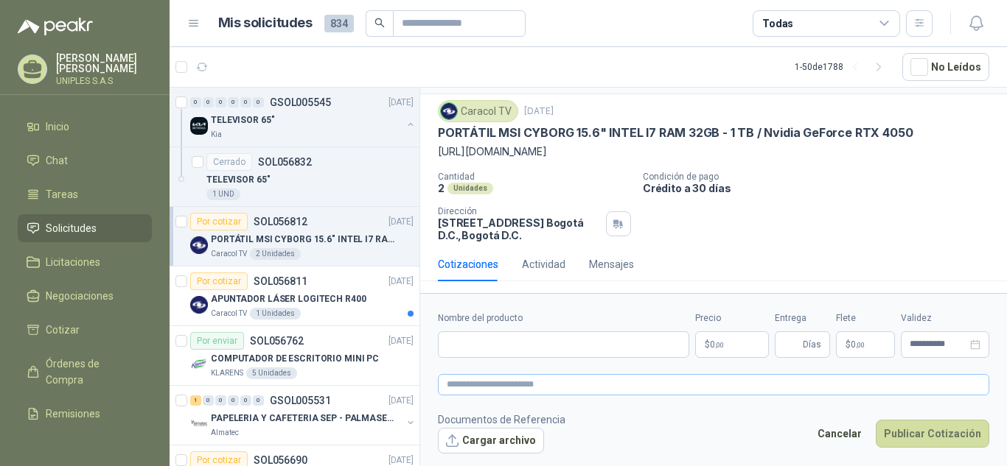
scroll to position [68, 0]
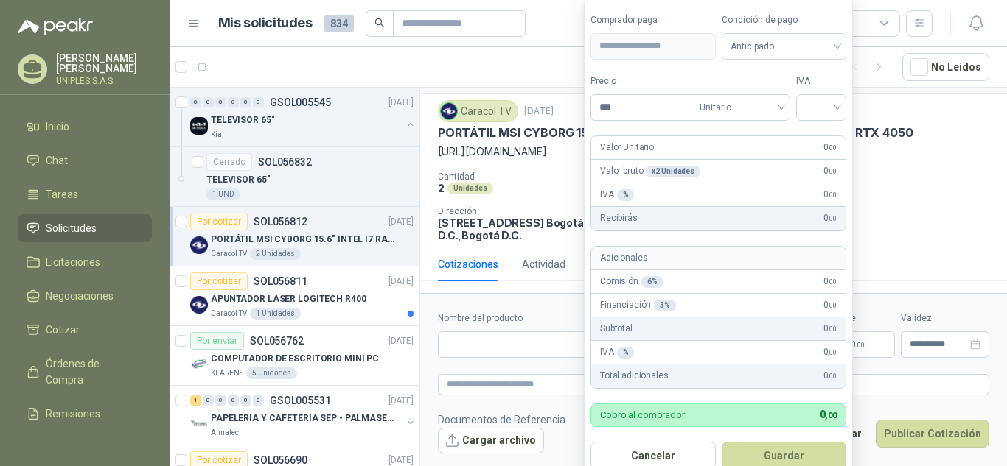
click at [730, 337] on body "[PERSON_NAME] UNIPLES S.A.S Inicio Chat Tareas Solicitudes Licitaciones Negocia…" at bounding box center [503, 233] width 1007 height 466
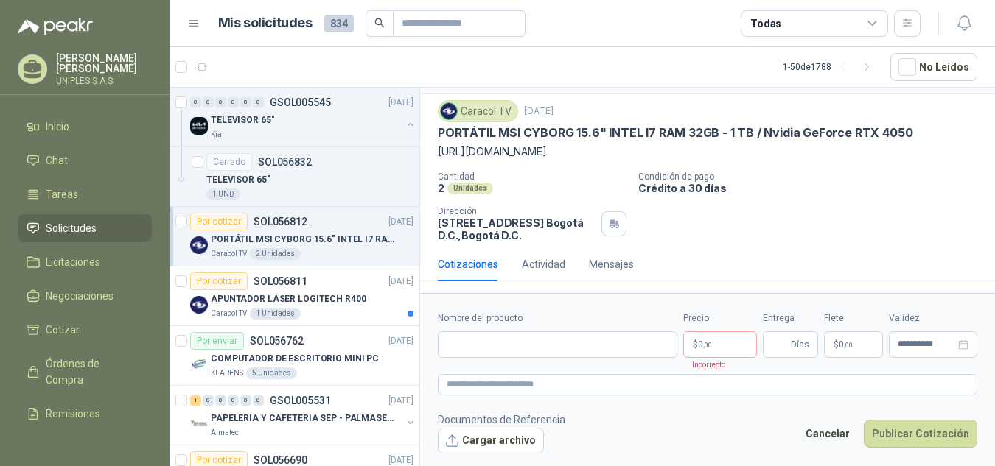
click at [941, 217] on div "Cantidad 2 Unidades Condición de pago Crédito a 30 días Dirección [STREET_ADDRE…" at bounding box center [707, 207] width 539 height 70
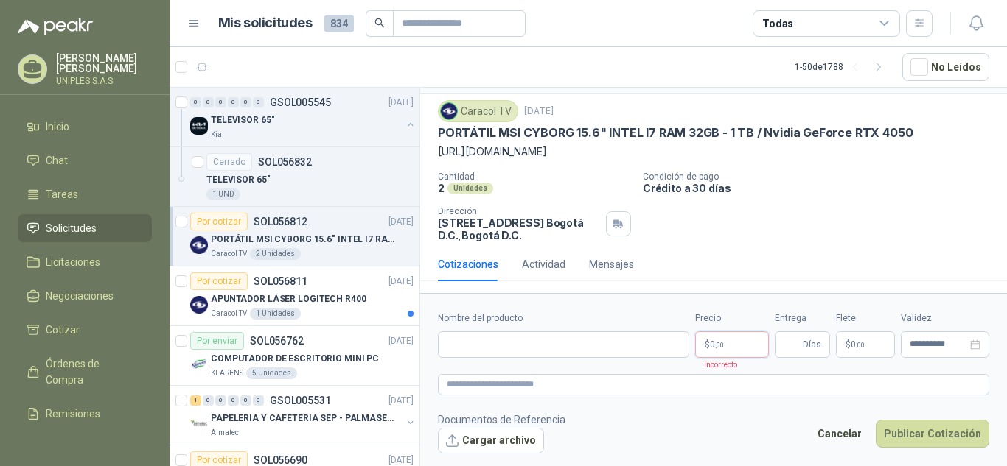
click at [747, 343] on body "[PERSON_NAME] UNIPLES S.A.S Inicio Chat Tareas Solicitudes Licitaciones Negocia…" at bounding box center [503, 233] width 1007 height 466
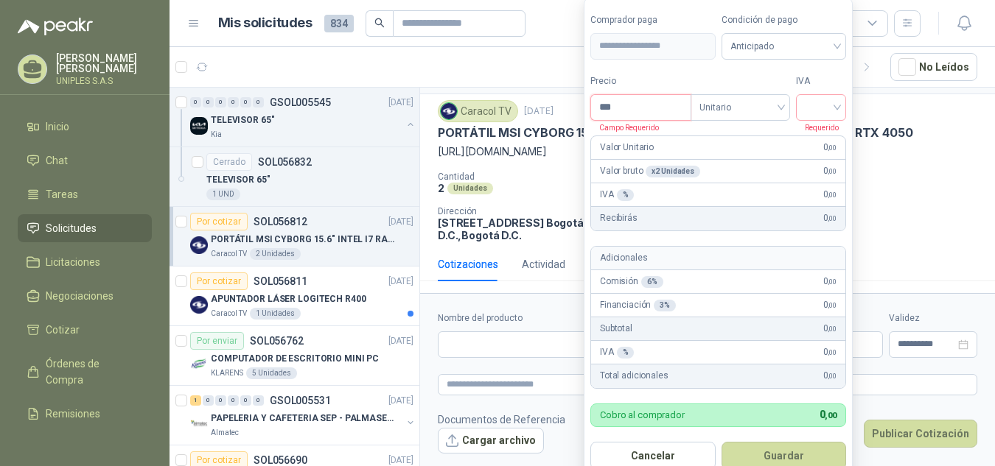
click at [633, 110] on input "***" at bounding box center [640, 107] width 99 height 25
type input "**********"
click at [822, 96] on input "search" at bounding box center [821, 106] width 32 height 22
click at [825, 140] on div "19%" at bounding box center [824, 138] width 27 height 16
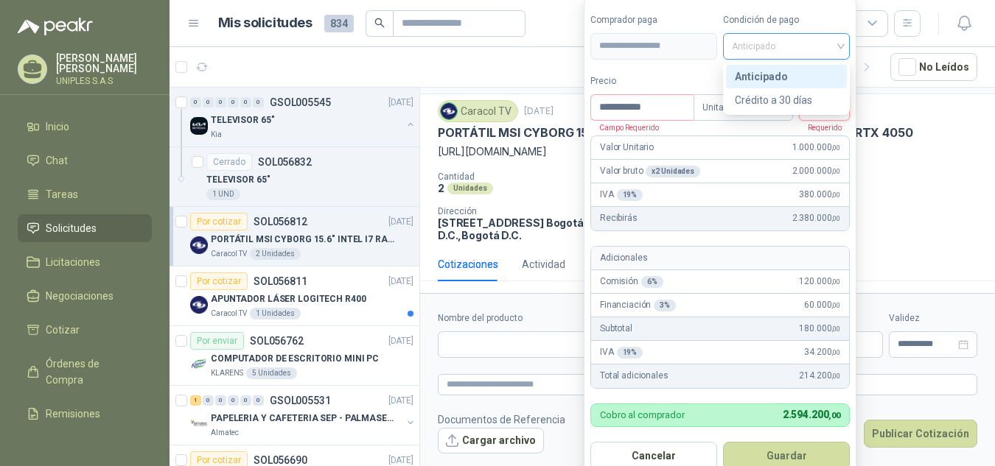
click at [791, 43] on span "Anticipado" at bounding box center [786, 46] width 109 height 22
click at [788, 99] on div "Crédito a 30 días" at bounding box center [786, 100] width 103 height 16
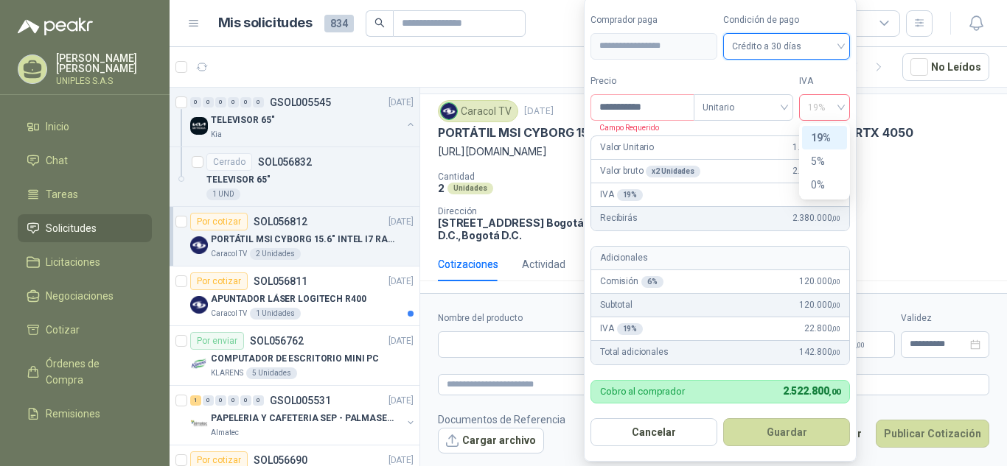
click at [830, 101] on span "19%" at bounding box center [824, 108] width 33 height 22
click at [819, 133] on div "19%" at bounding box center [824, 138] width 27 height 16
click at [637, 109] on input "**********" at bounding box center [642, 107] width 102 height 25
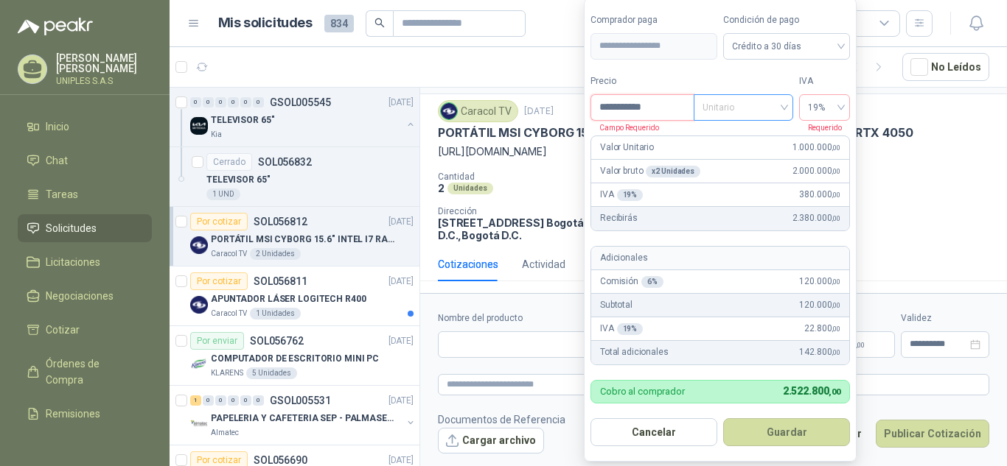
click at [741, 109] on span "Unitario" at bounding box center [743, 108] width 82 height 22
click at [741, 135] on div "Unitario" at bounding box center [743, 138] width 76 height 16
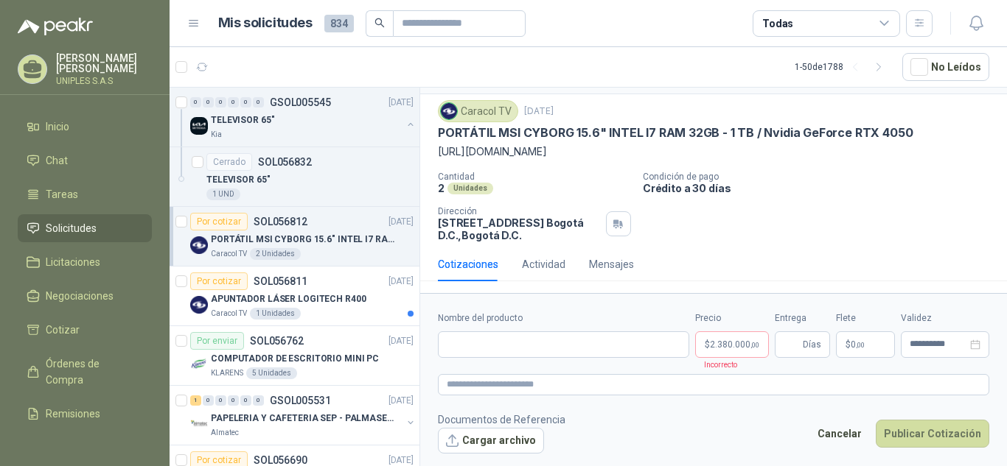
click at [902, 160] on p "[URL][DOMAIN_NAME]" at bounding box center [713, 152] width 551 height 16
click at [715, 340] on body "[PERSON_NAME] UNIPLES S.A.S Inicio Chat Tareas Solicitudes Licitaciones Negocia…" at bounding box center [503, 233] width 1007 height 466
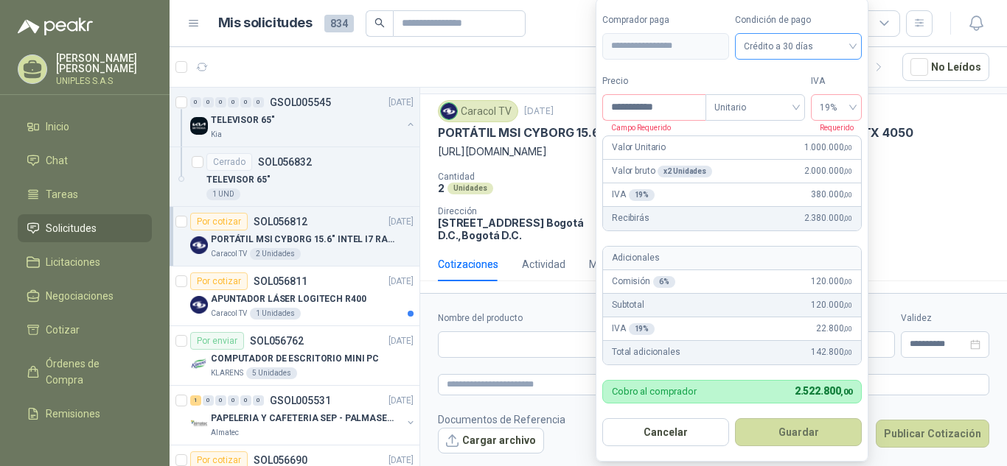
click at [850, 43] on span "Crédito a 30 días" at bounding box center [798, 46] width 109 height 22
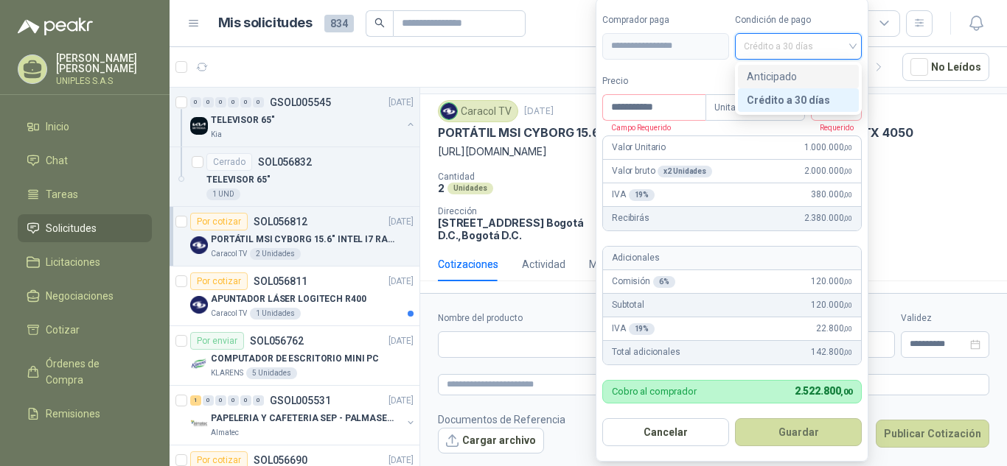
click at [780, 71] on div "Anticipado" at bounding box center [797, 77] width 103 height 16
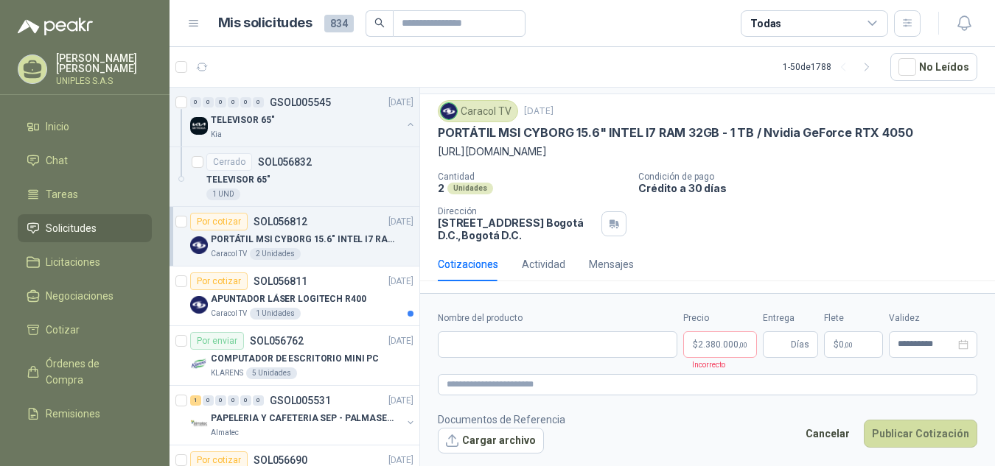
click at [924, 178] on p "Condición de pago" at bounding box center [813, 177] width 351 height 10
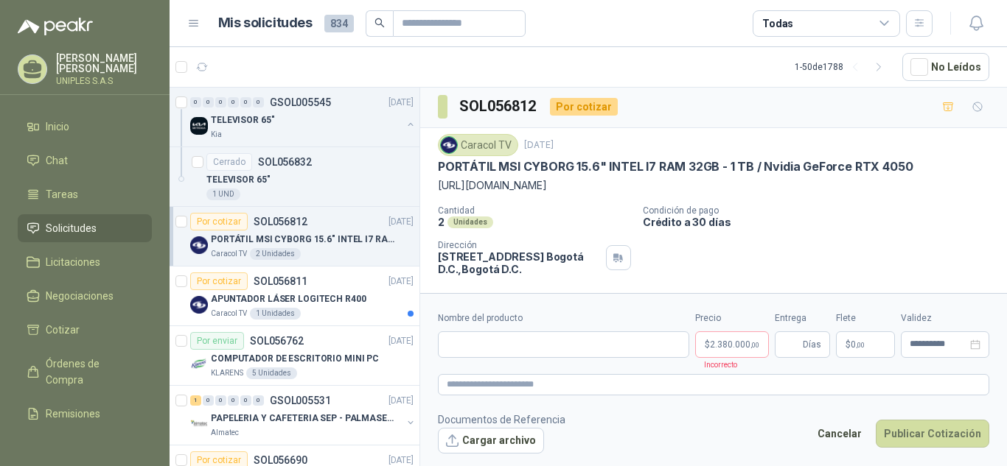
scroll to position [0, 0]
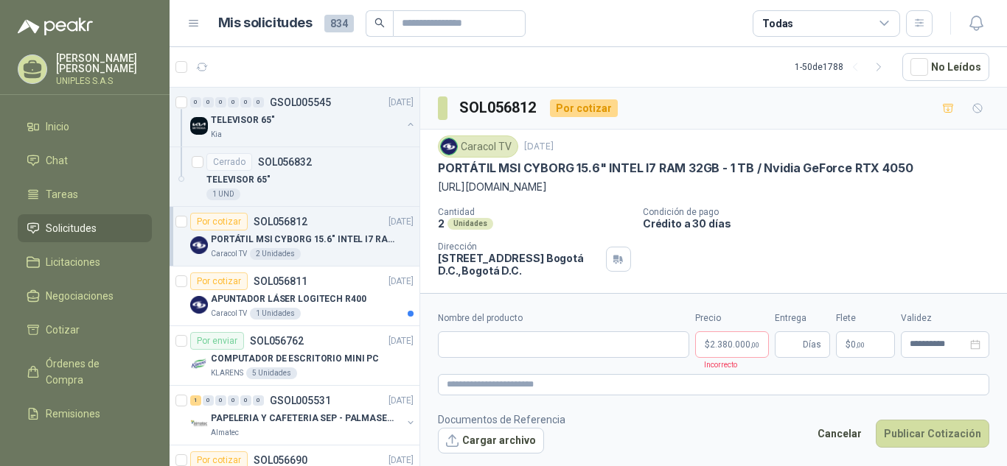
click at [882, 22] on icon at bounding box center [884, 23] width 13 height 13
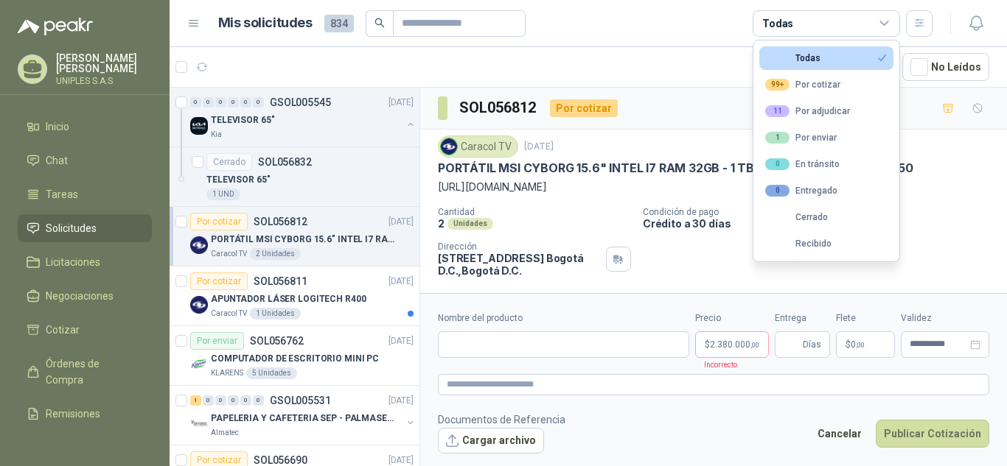
click at [956, 195] on p "[URL][DOMAIN_NAME]" at bounding box center [713, 187] width 551 height 16
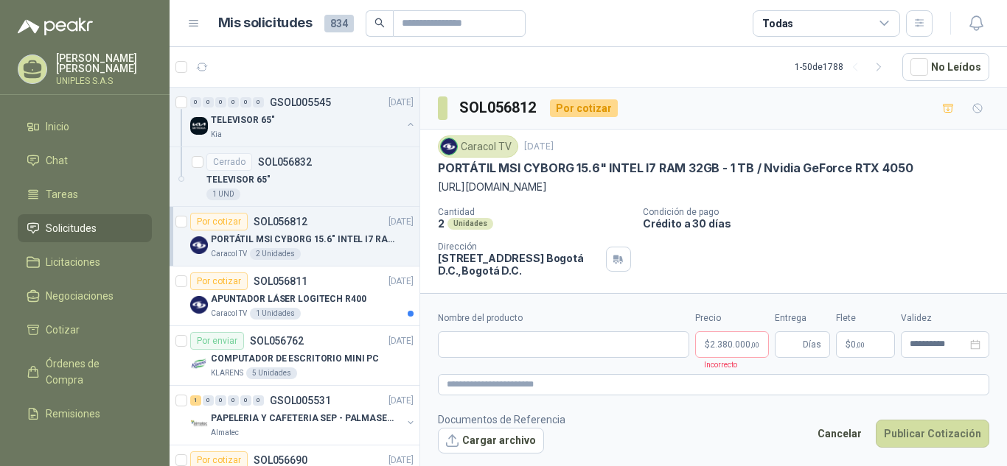
click at [92, 60] on p "[PERSON_NAME]" at bounding box center [104, 63] width 96 height 21
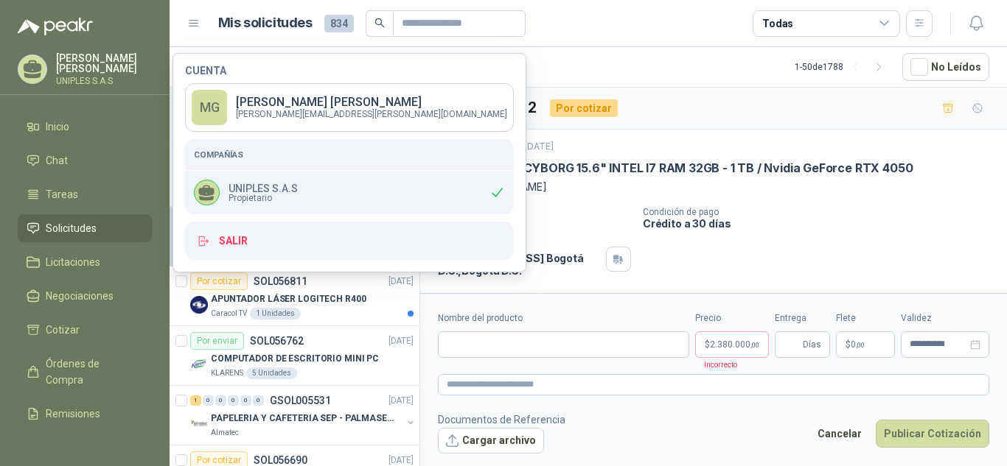
click at [248, 190] on p "UNIPLES S.A.S" at bounding box center [262, 188] width 69 height 10
click at [203, 192] on icon at bounding box center [206, 190] width 15 height 11
click at [60, 119] on span "Inicio" at bounding box center [58, 127] width 24 height 16
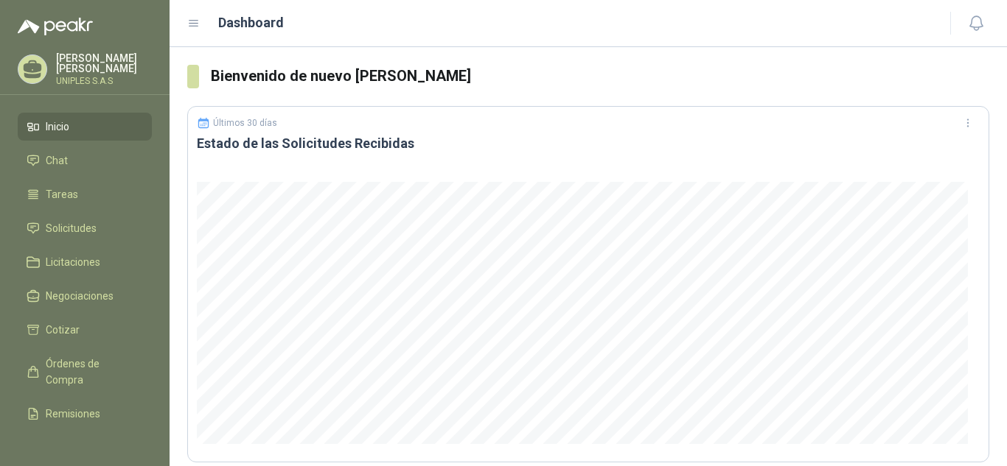
click at [199, 21] on icon at bounding box center [193, 23] width 13 height 13
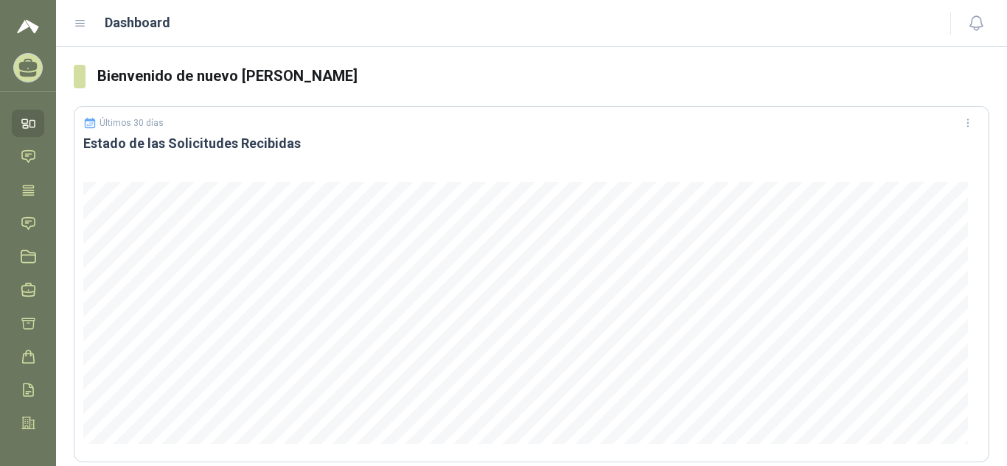
click at [29, 26] on img at bounding box center [28, 27] width 22 height 18
click at [79, 17] on icon at bounding box center [80, 23] width 13 height 13
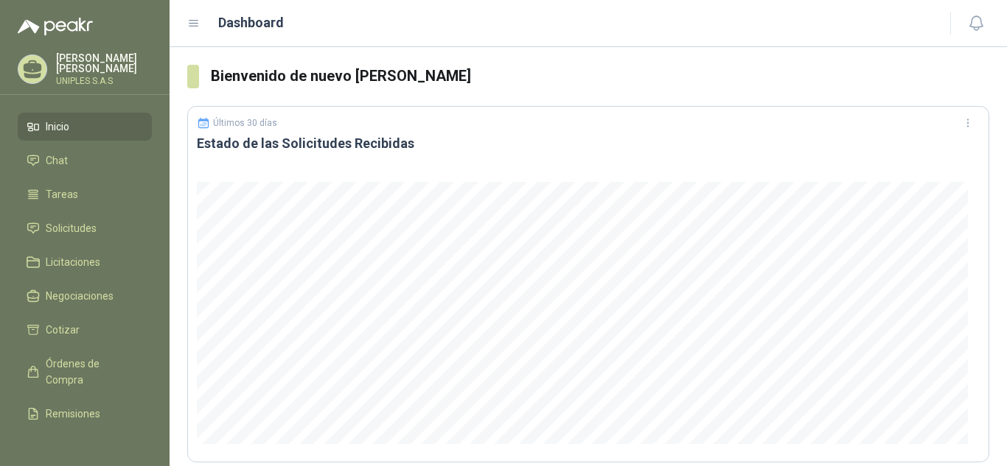
click at [65, 60] on p "[PERSON_NAME]" at bounding box center [104, 63] width 96 height 21
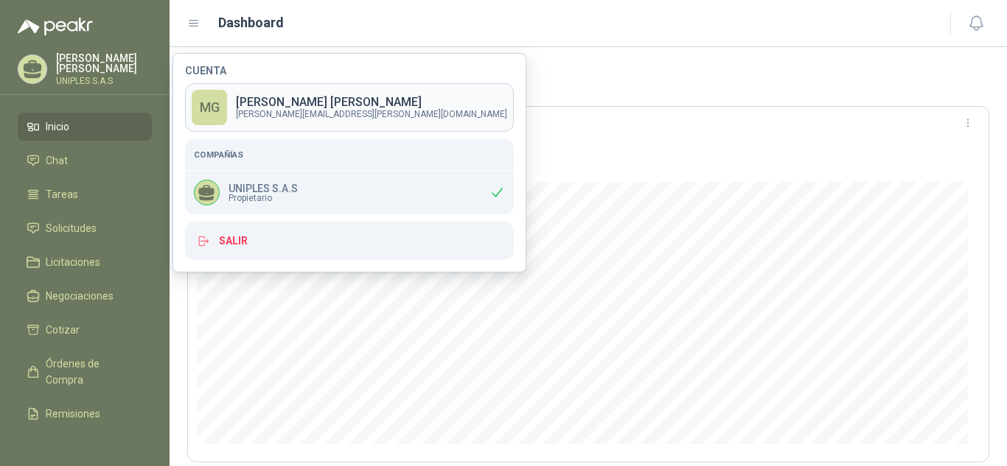
click at [243, 106] on p "[PERSON_NAME]" at bounding box center [371, 103] width 271 height 12
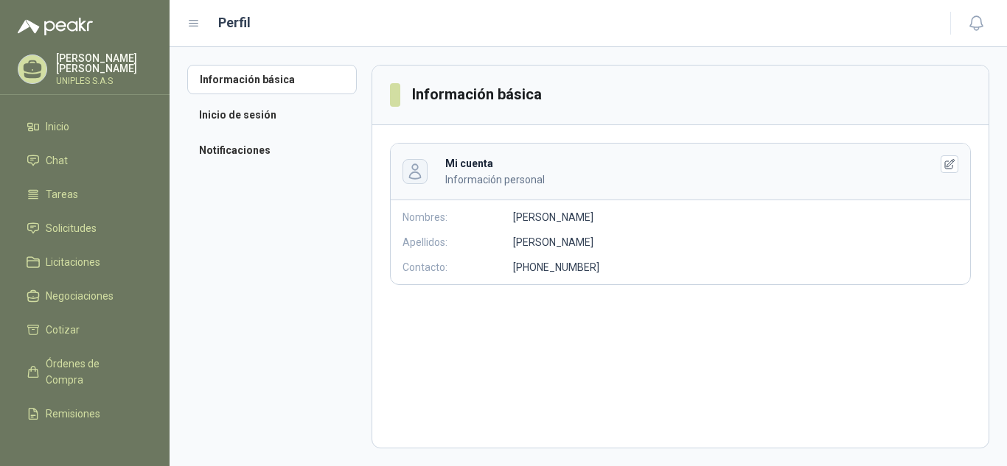
click at [416, 167] on icon "button" at bounding box center [414, 171] width 17 height 17
click at [948, 160] on icon "button" at bounding box center [949, 164] width 13 height 13
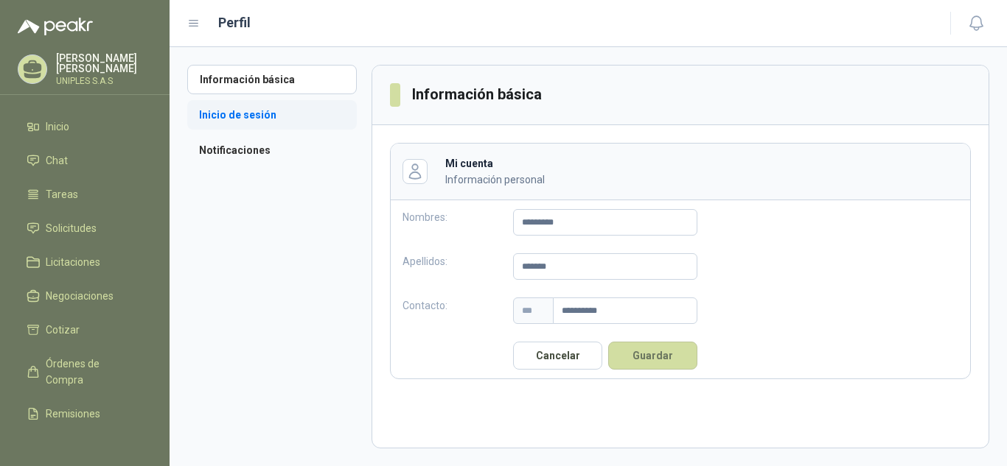
click at [233, 113] on li "Inicio de sesión" at bounding box center [271, 114] width 169 height 29
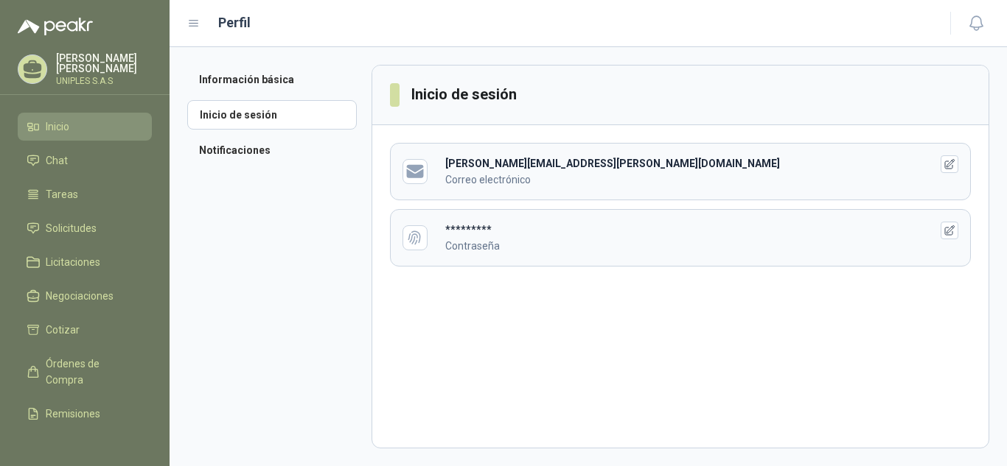
click at [48, 133] on link "Inicio" at bounding box center [85, 127] width 134 height 28
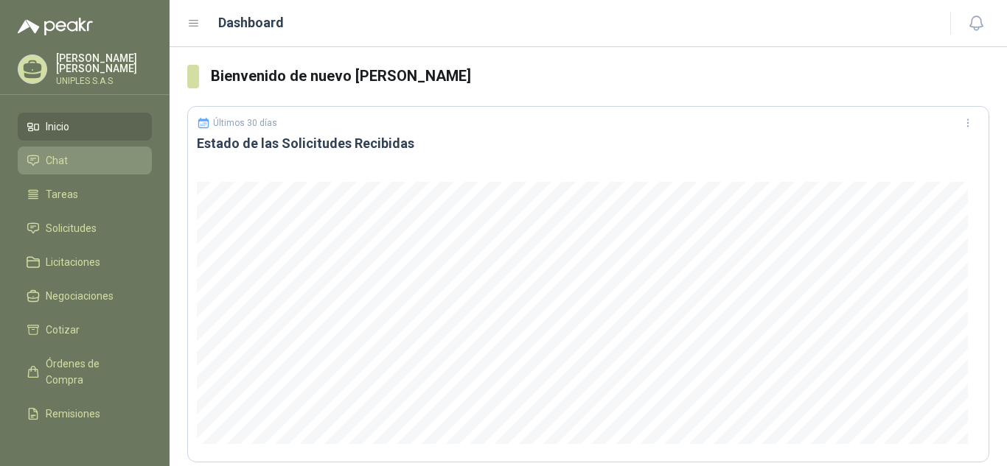
click at [55, 155] on span "Chat" at bounding box center [57, 161] width 22 height 16
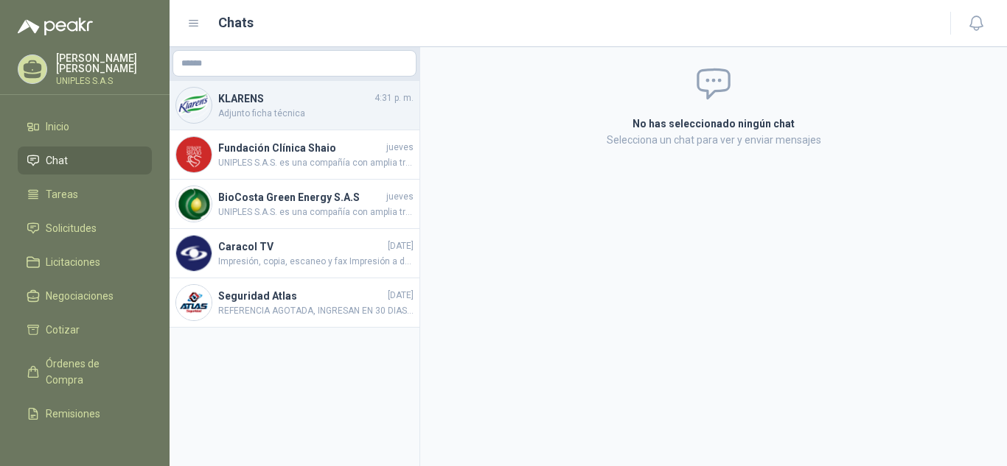
click at [257, 96] on h4 "KLARENS" at bounding box center [294, 99] width 153 height 16
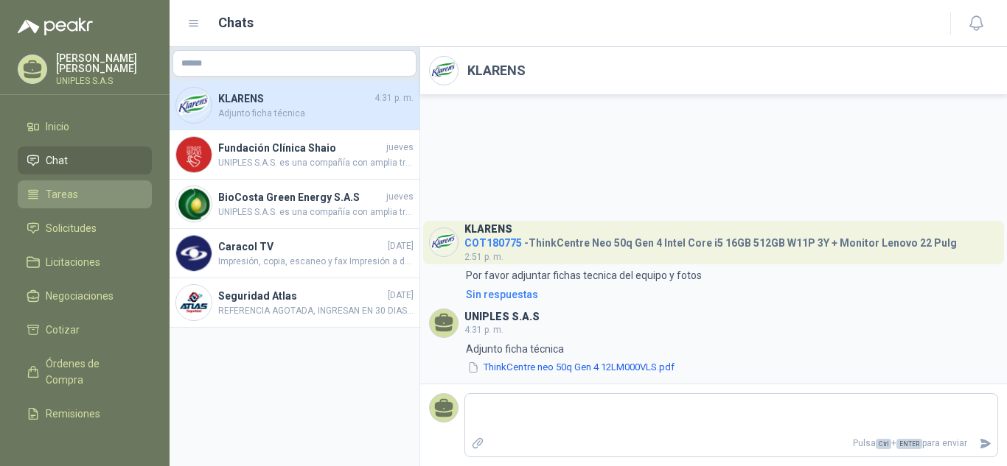
click at [69, 188] on span "Tareas" at bounding box center [62, 194] width 32 height 16
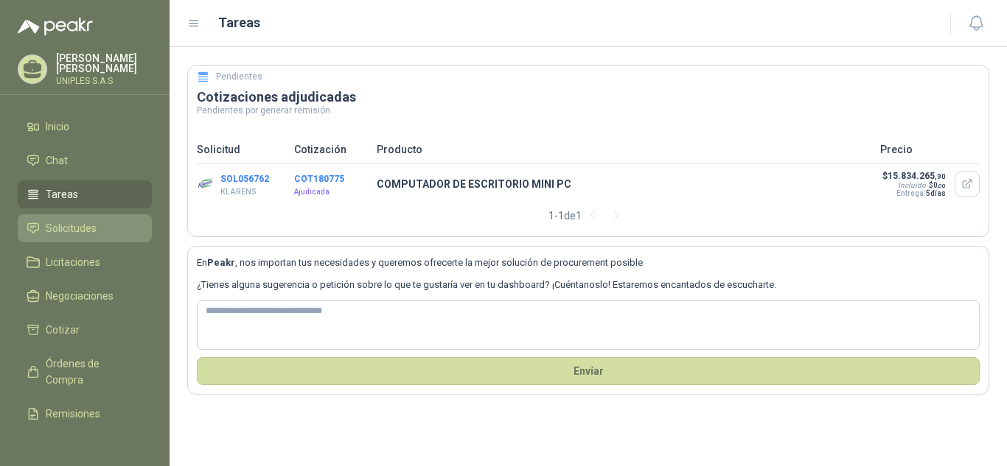
click at [66, 223] on span "Solicitudes" at bounding box center [71, 228] width 51 height 16
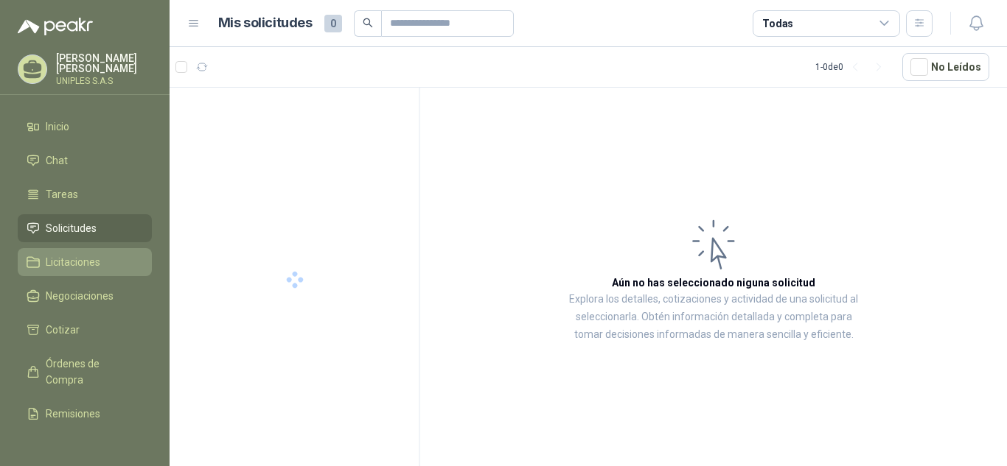
click at [65, 260] on span "Licitaciones" at bounding box center [73, 262] width 55 height 16
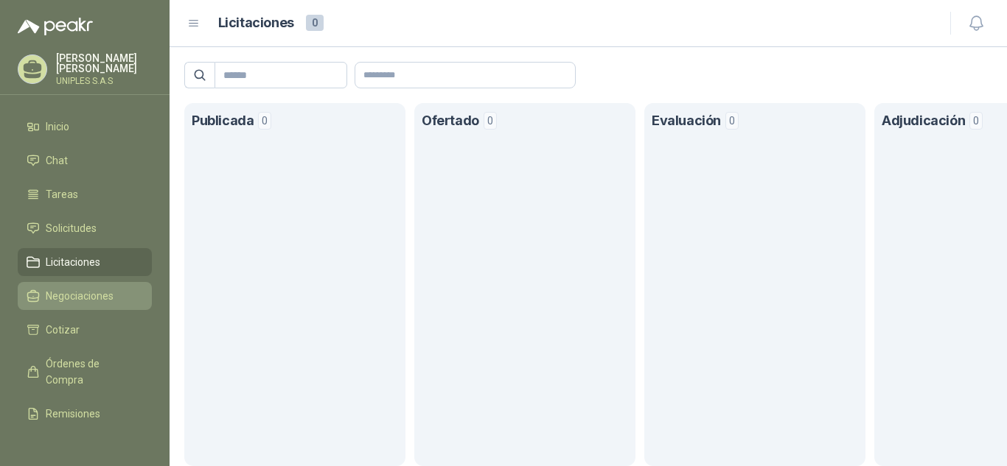
click at [67, 295] on span "Negociaciones" at bounding box center [80, 296] width 68 height 16
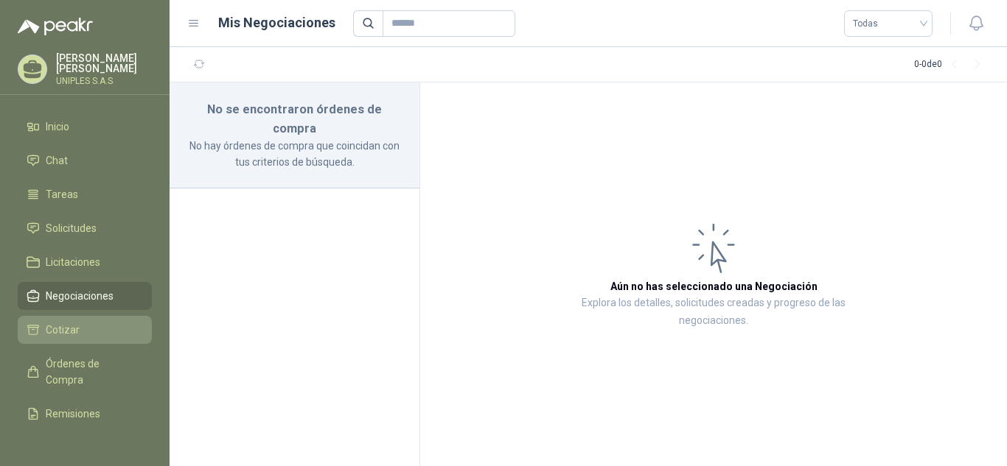
click at [60, 324] on span "Cotizar" at bounding box center [63, 330] width 34 height 16
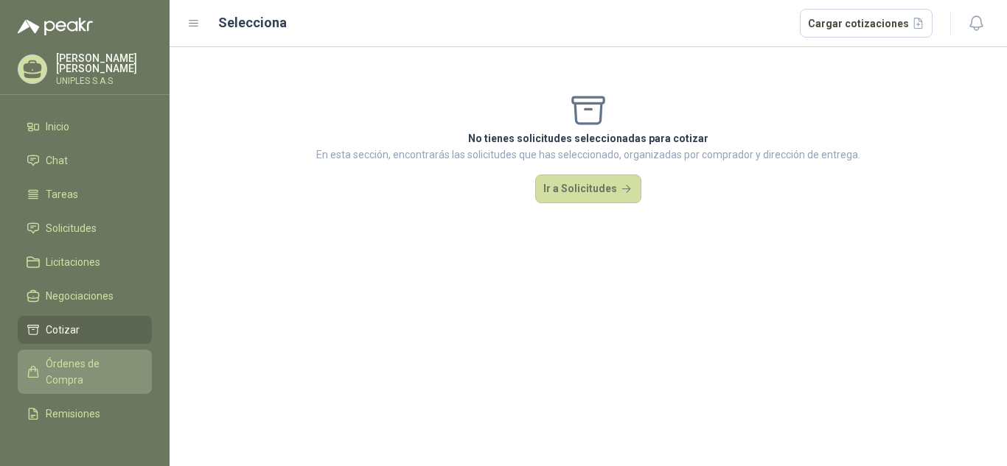
click at [69, 364] on span "Órdenes de Compra" at bounding box center [92, 372] width 92 height 32
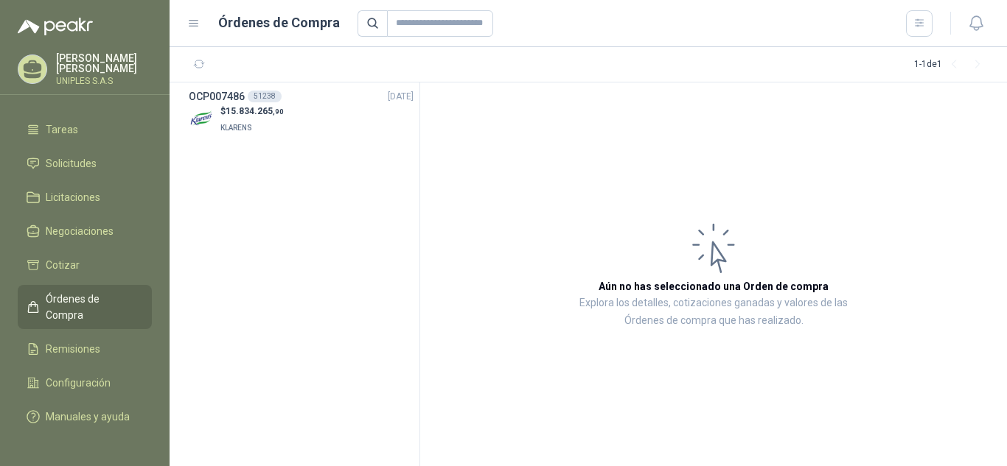
scroll to position [84, 0]
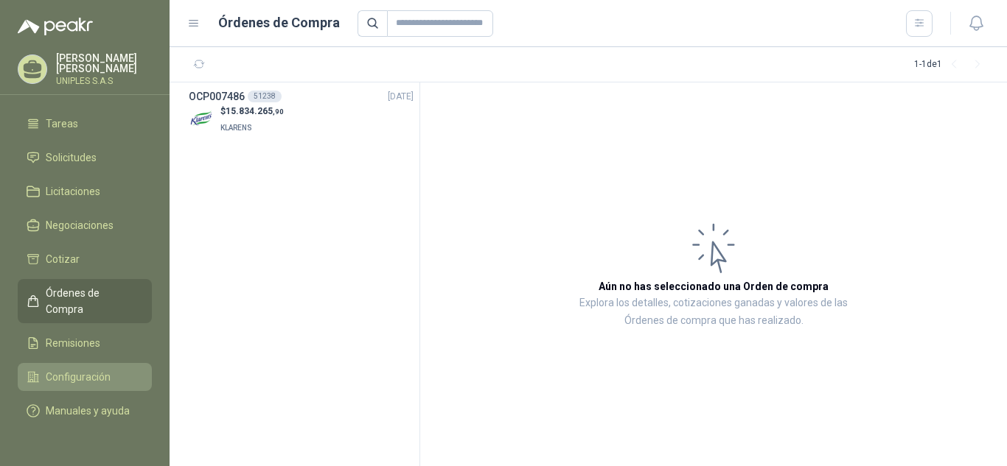
click at [70, 369] on span "Configuración" at bounding box center [78, 377] width 65 height 16
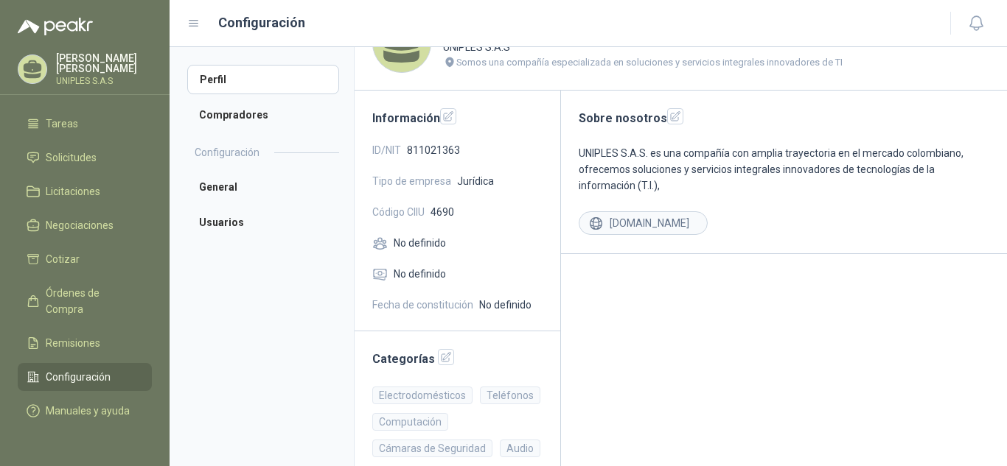
scroll to position [95, 0]
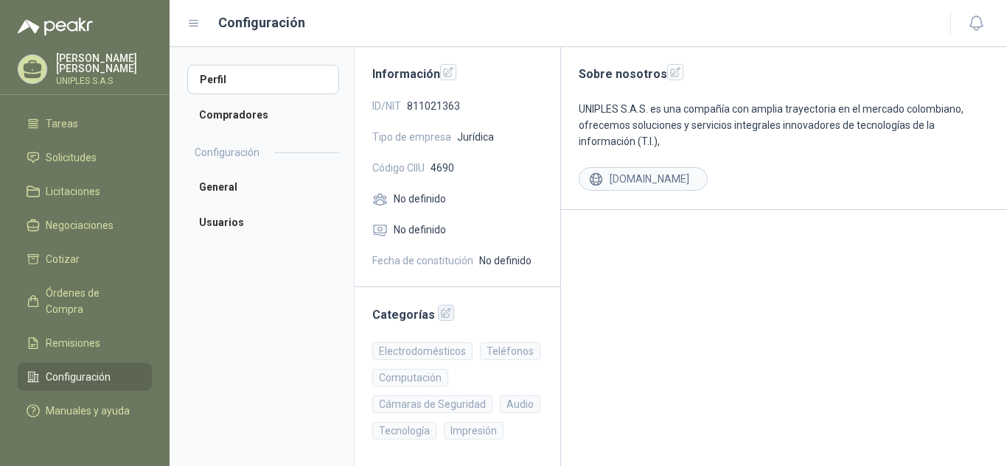
click at [440, 316] on icon "button" at bounding box center [446, 313] width 13 height 13
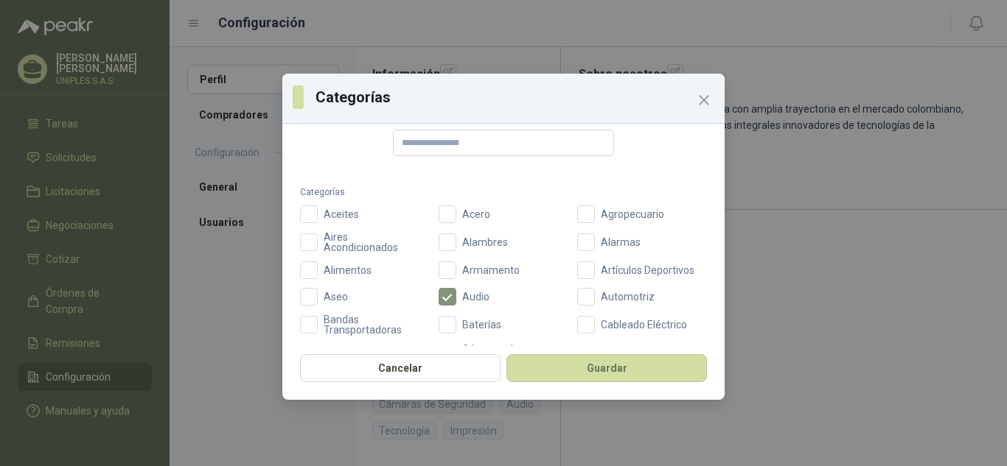
scroll to position [0, 0]
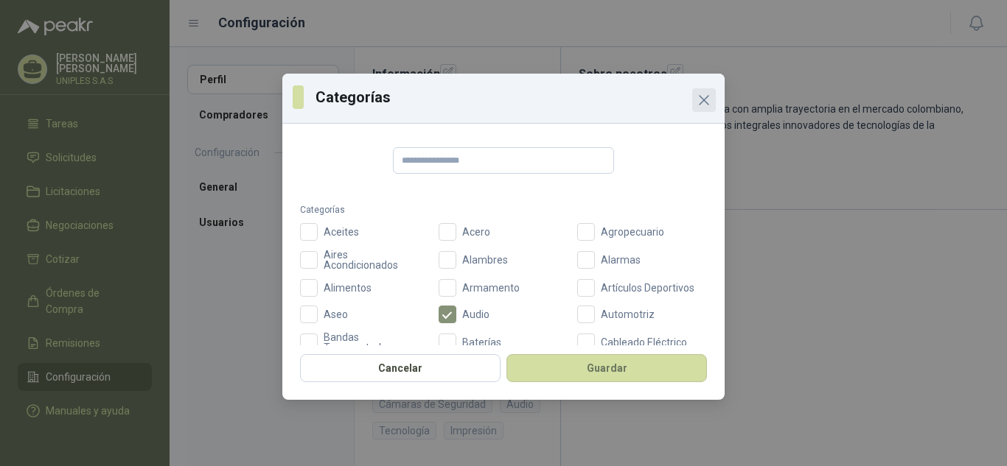
click at [700, 94] on icon "Close" at bounding box center [704, 100] width 18 height 18
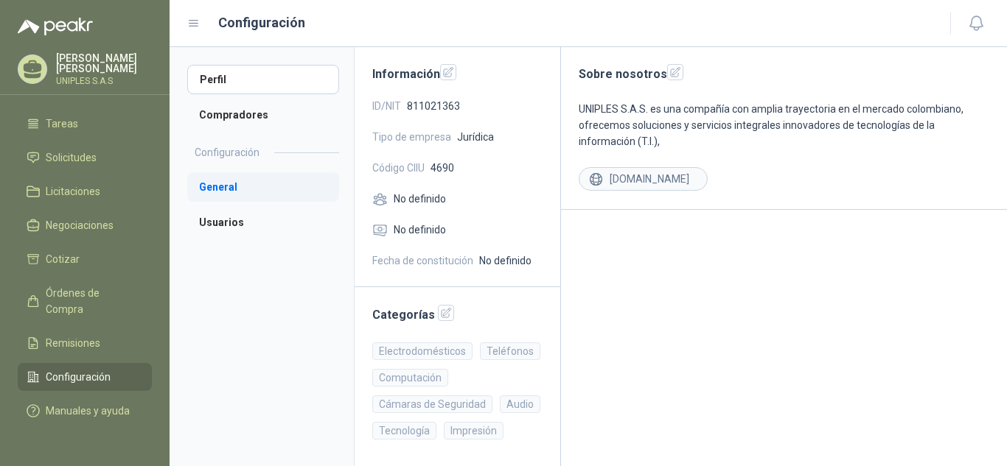
click at [225, 189] on li "General" at bounding box center [263, 186] width 152 height 29
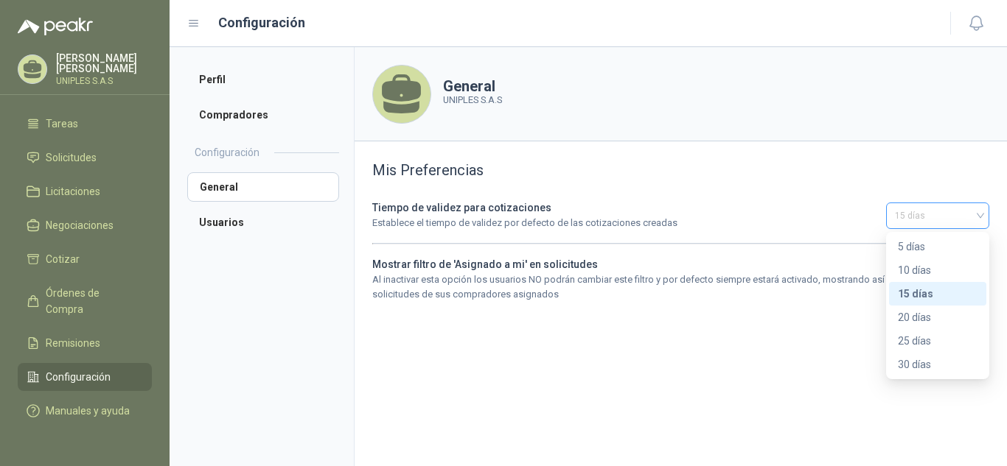
click at [979, 215] on span "15 días" at bounding box center [937, 216] width 85 height 22
click at [917, 241] on div "5 días" at bounding box center [938, 247] width 80 height 16
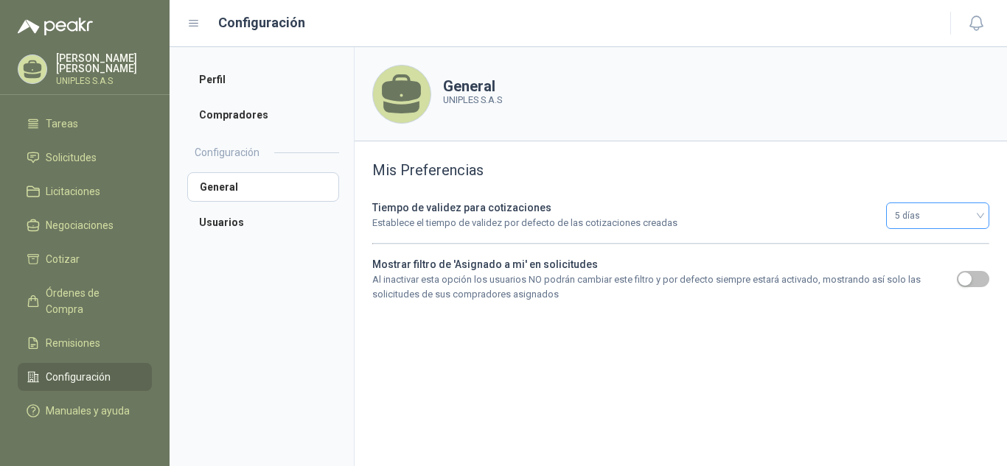
click at [982, 214] on div "5 días" at bounding box center [937, 216] width 103 height 27
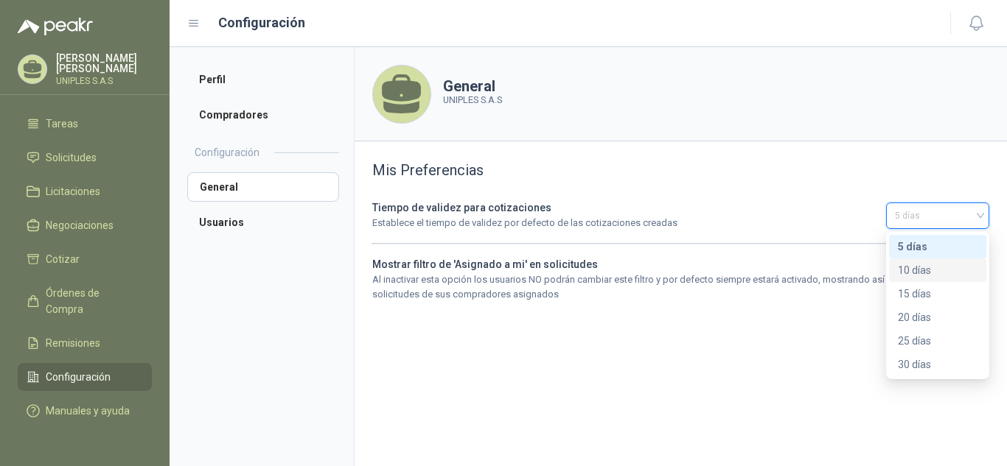
click at [914, 266] on div "10 días" at bounding box center [938, 270] width 80 height 16
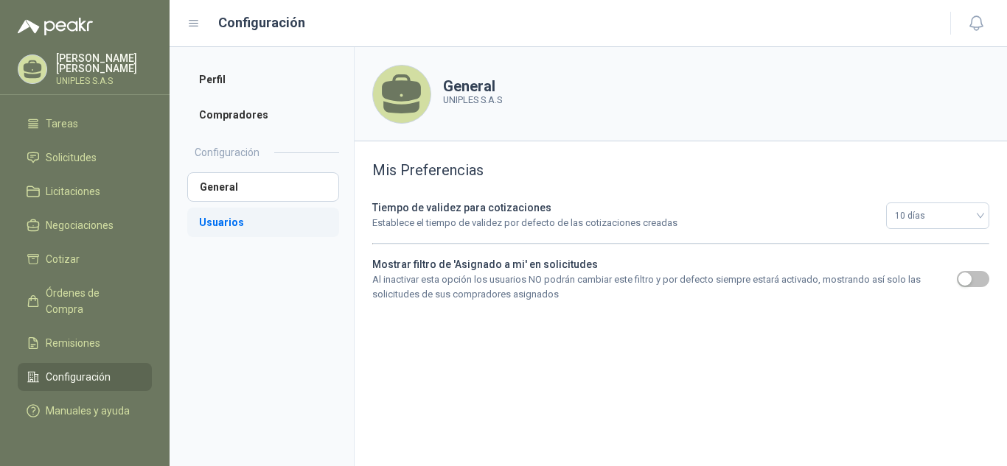
click at [220, 223] on li "Usuarios" at bounding box center [263, 222] width 152 height 29
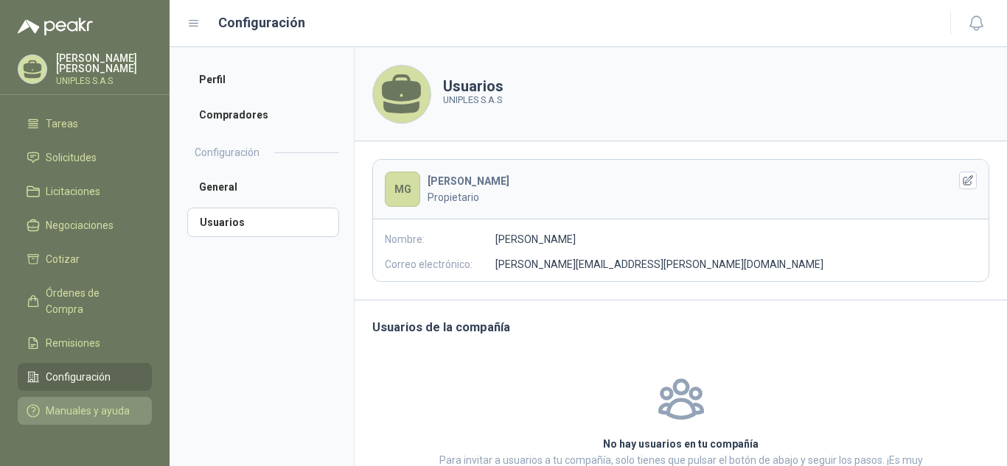
click at [71, 403] on span "Manuales y ayuda" at bounding box center [88, 411] width 84 height 16
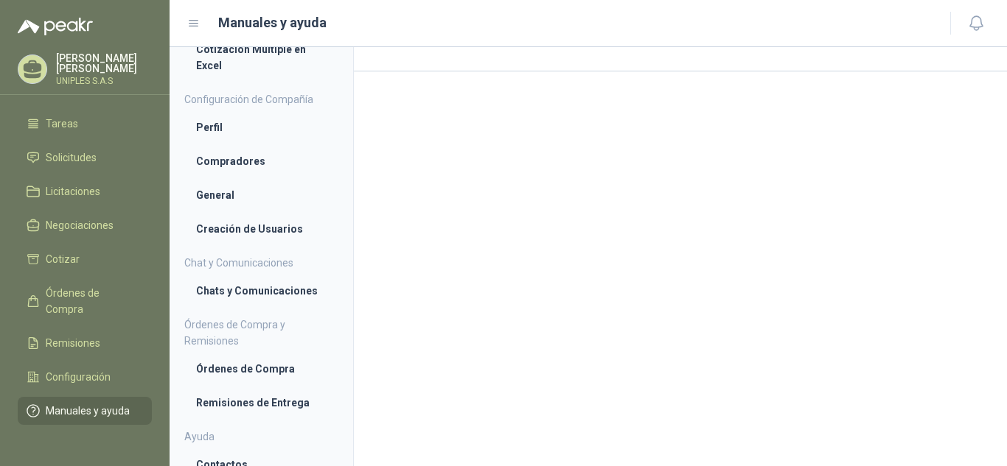
scroll to position [126, 0]
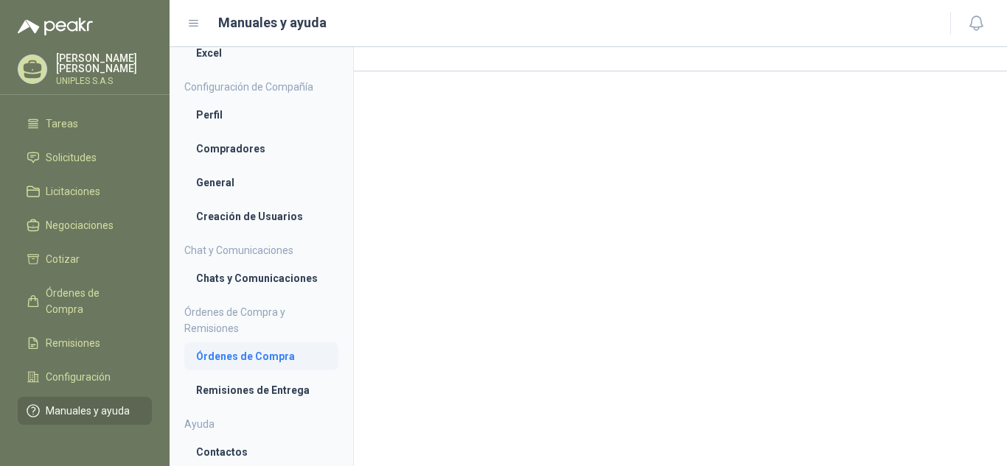
click at [229, 359] on li "Órdenes de Compra" at bounding box center [261, 357] width 130 height 16
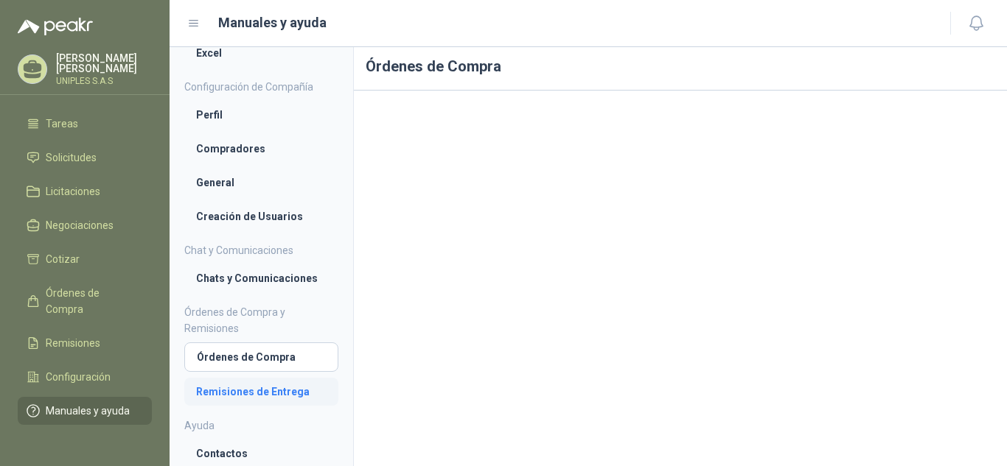
click at [294, 392] on li "Remisiones de Entrega" at bounding box center [261, 392] width 130 height 16
click at [226, 146] on li "Compradores" at bounding box center [261, 149] width 130 height 16
click at [219, 120] on li "Perfil" at bounding box center [261, 115] width 130 height 16
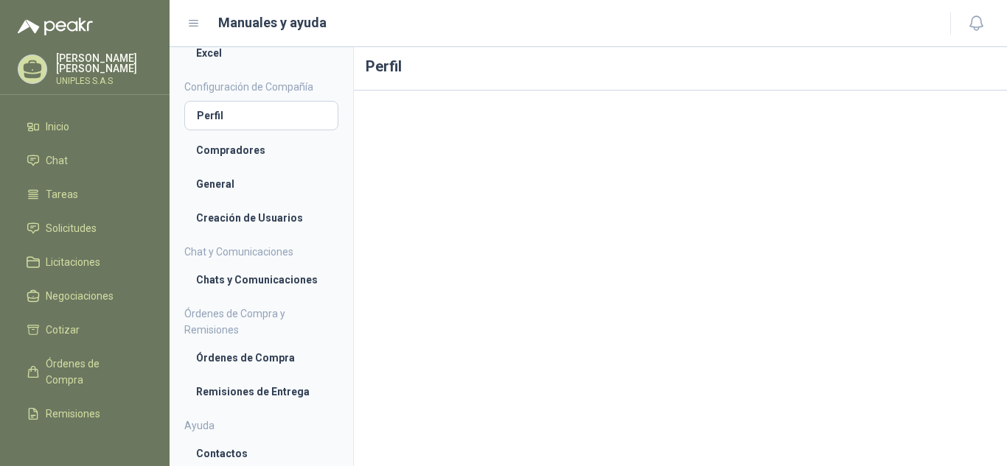
scroll to position [84, 0]
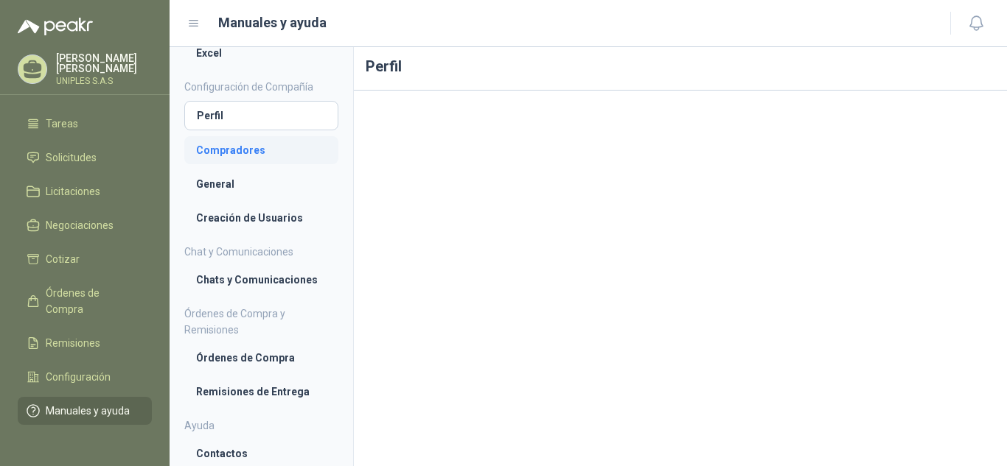
click at [233, 148] on li "Compradores" at bounding box center [261, 150] width 130 height 16
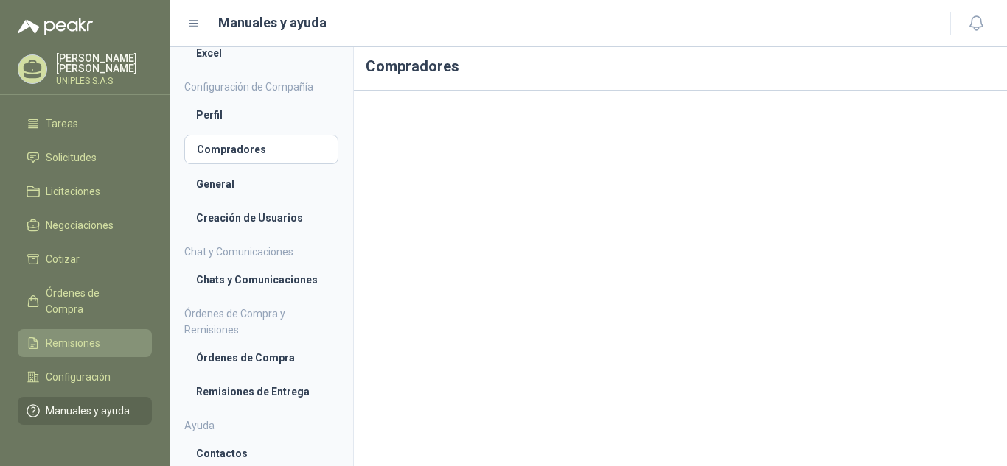
click at [71, 335] on span "Remisiones" at bounding box center [73, 343] width 55 height 16
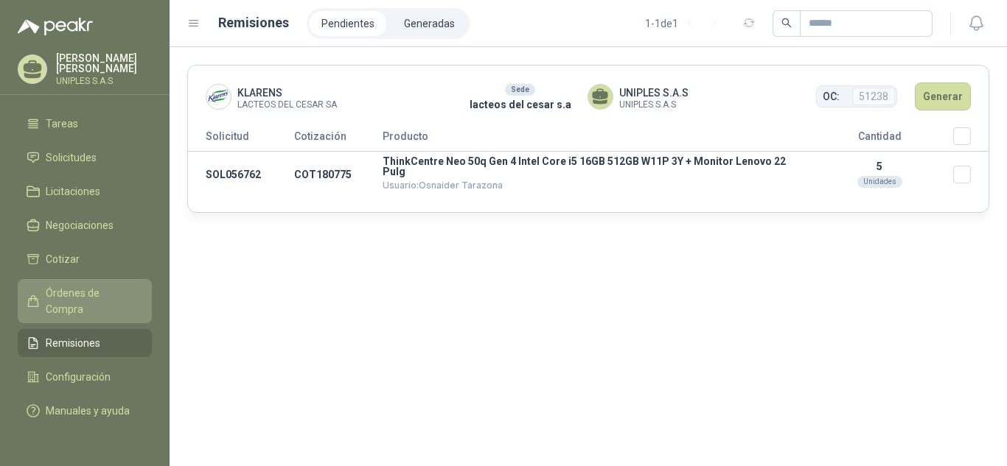
click at [58, 285] on span "Órdenes de Compra" at bounding box center [92, 301] width 92 height 32
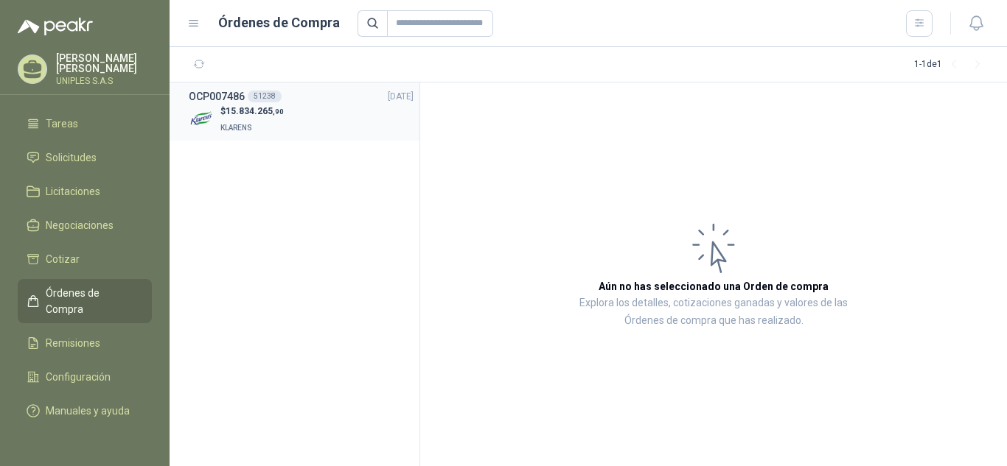
click at [229, 97] on h3 "OCP007486" at bounding box center [217, 96] width 56 height 16
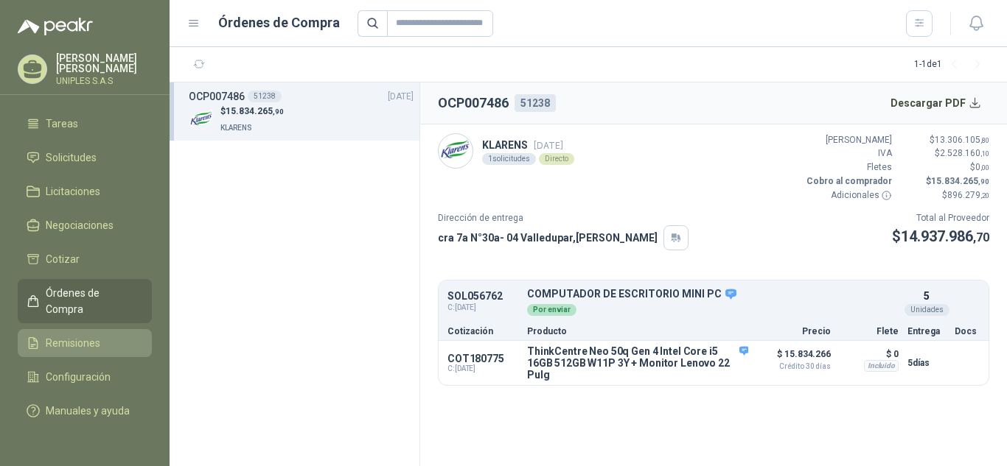
click at [70, 335] on span "Remisiones" at bounding box center [73, 343] width 55 height 16
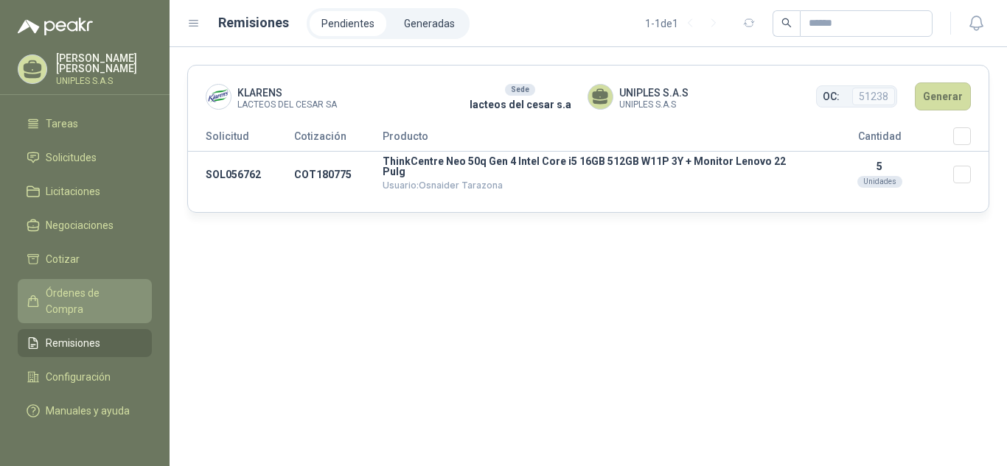
click at [87, 285] on span "Órdenes de Compra" at bounding box center [92, 301] width 92 height 32
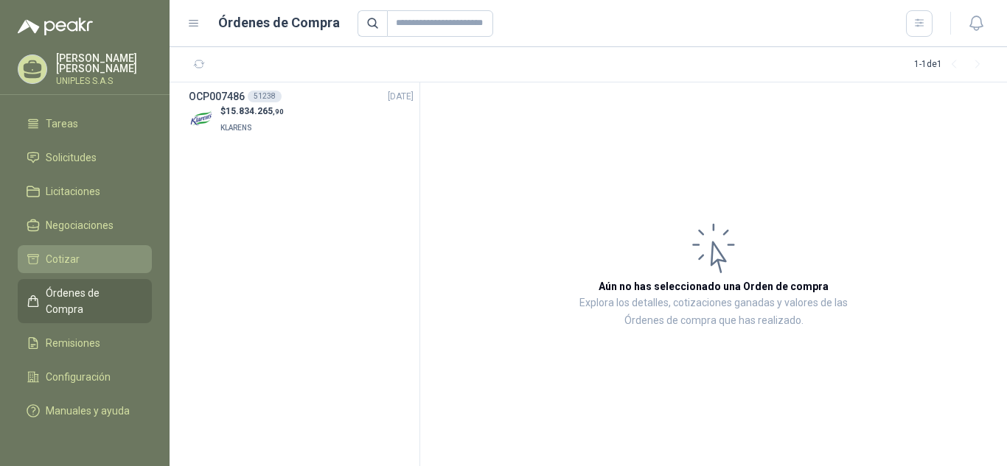
click at [74, 251] on span "Cotizar" at bounding box center [63, 259] width 34 height 16
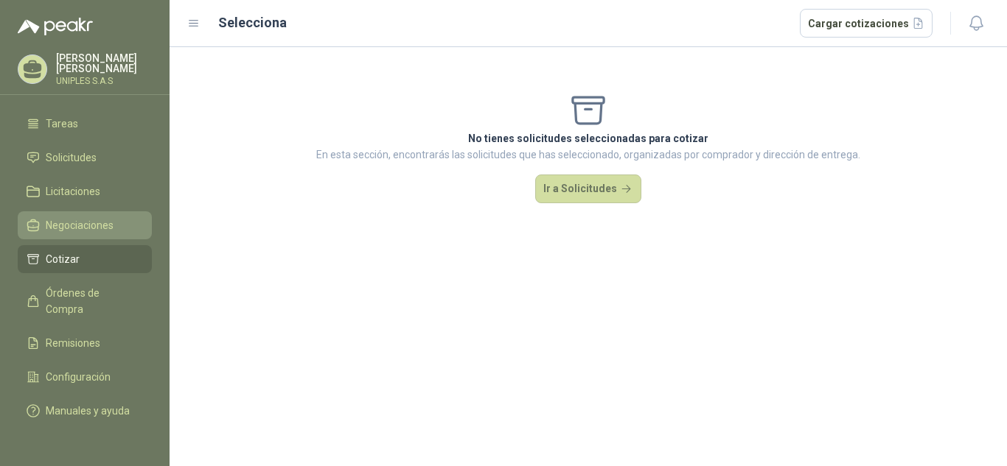
click at [76, 217] on span "Negociaciones" at bounding box center [80, 225] width 68 height 16
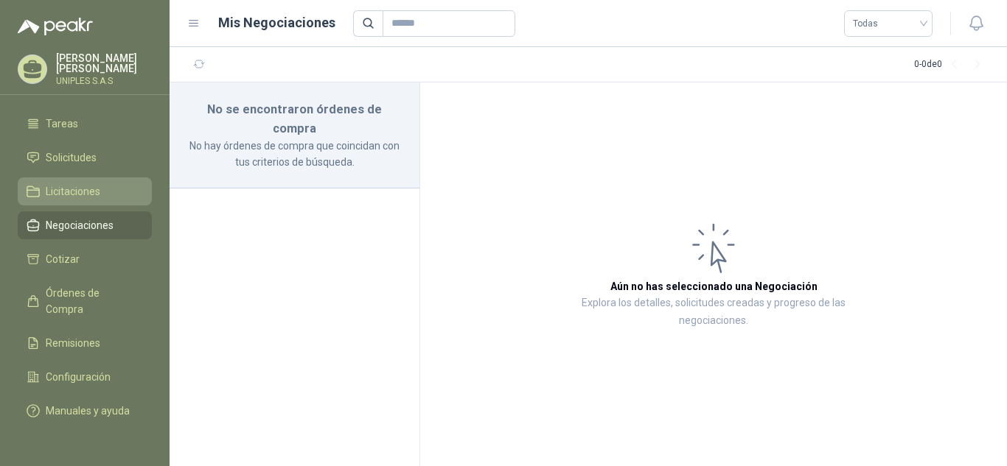
click at [71, 183] on span "Licitaciones" at bounding box center [73, 191] width 55 height 16
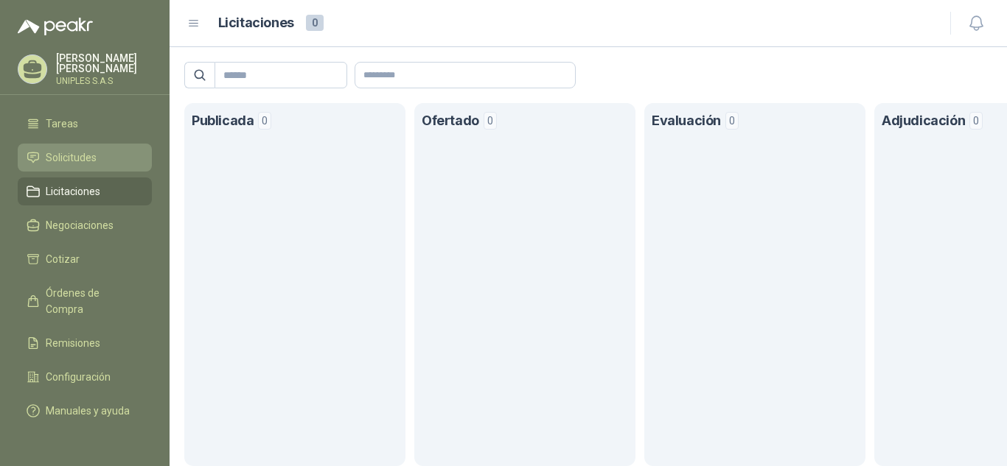
click at [79, 150] on span "Solicitudes" at bounding box center [71, 158] width 51 height 16
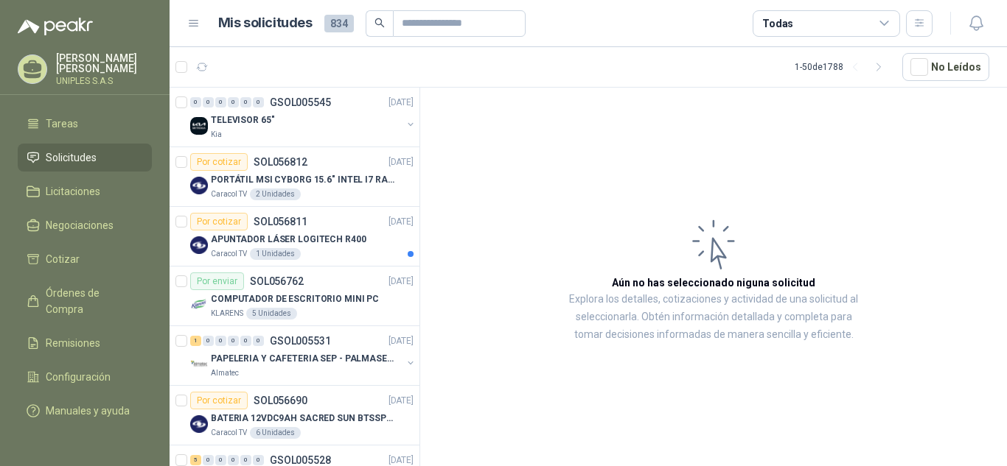
click at [890, 23] on div "Todas" at bounding box center [825, 23] width 147 height 27
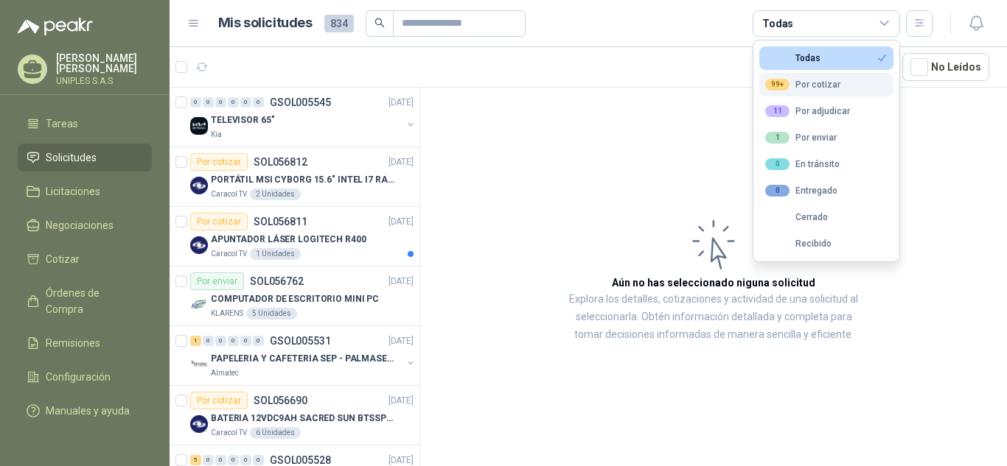
click at [825, 81] on div "99+ Por cotizar" at bounding box center [802, 85] width 75 height 12
